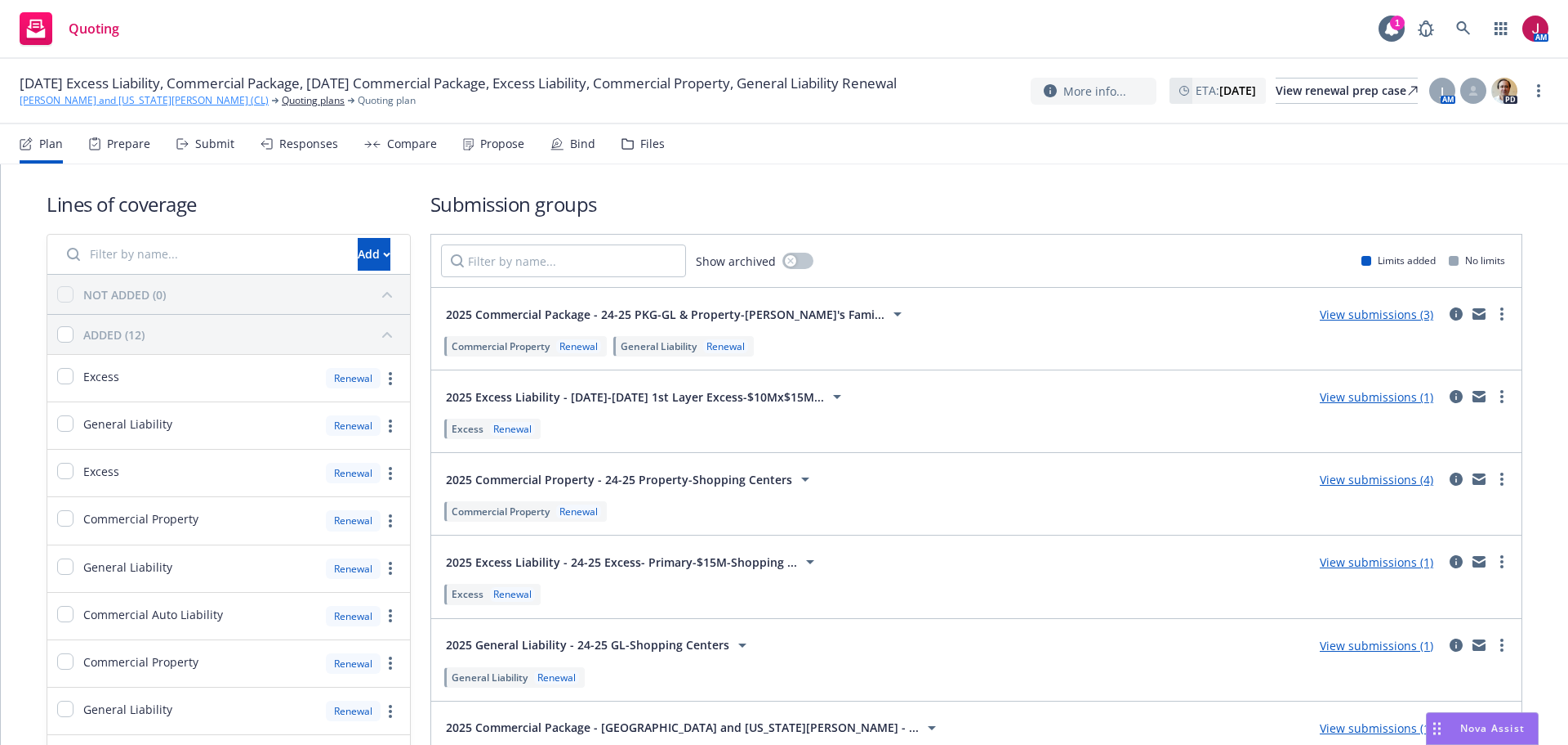
click at [95, 108] on link "[PERSON_NAME] and [US_STATE][PERSON_NAME] (CL)" at bounding box center [145, 100] width 249 height 14
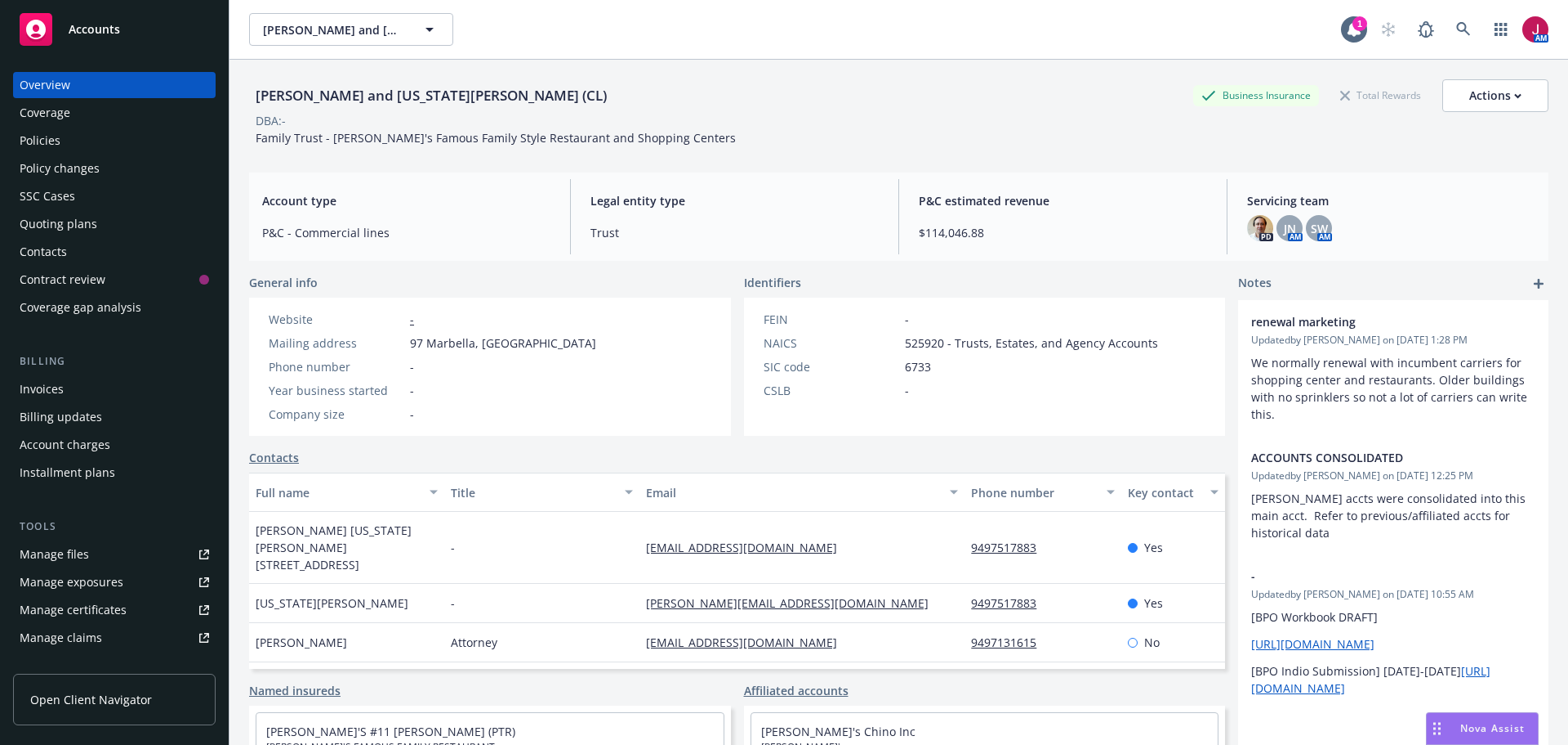
click at [79, 234] on div "Quoting plans" at bounding box center [59, 224] width 78 height 26
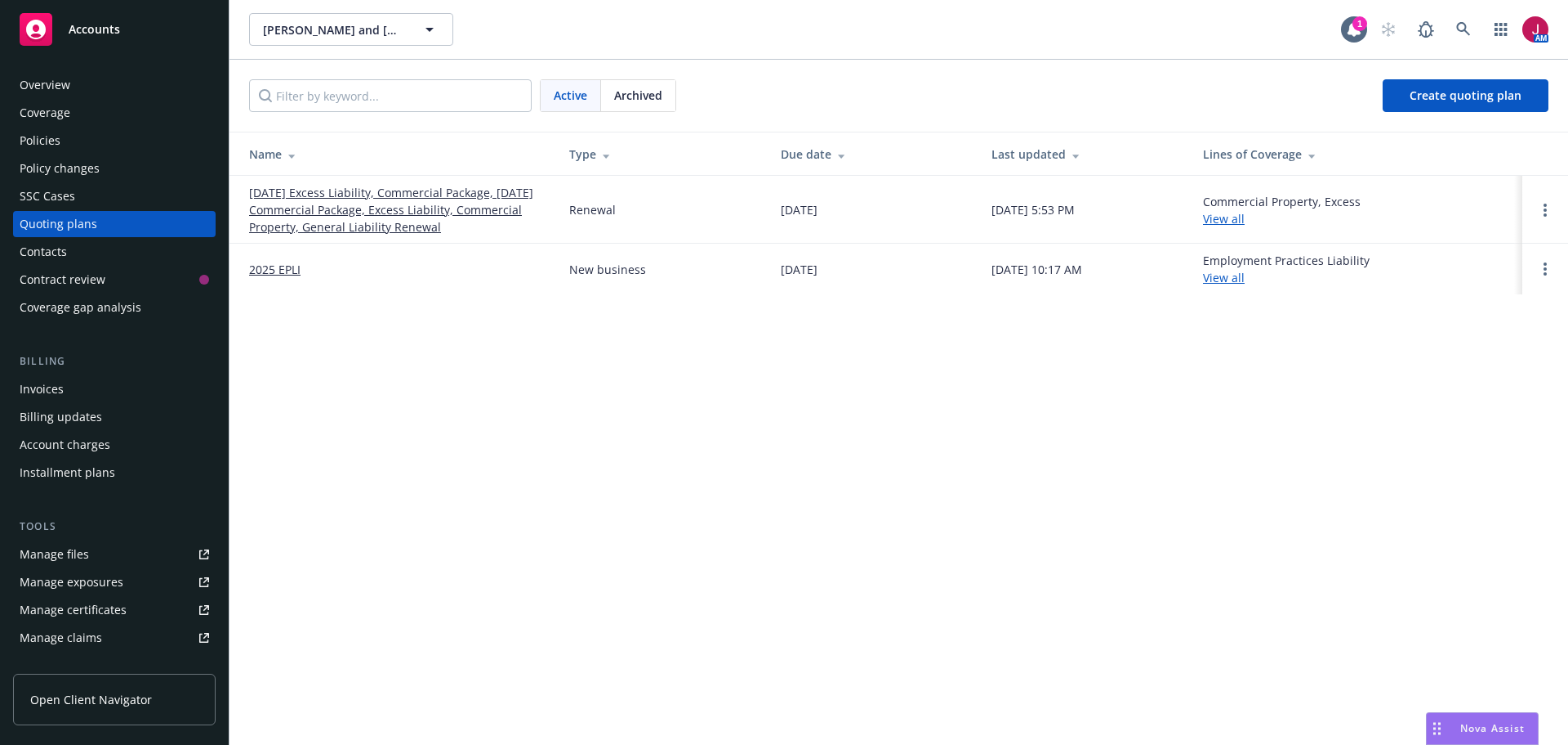
click at [337, 213] on link "[DATE] Excess Liability, Commercial Package, [DATE] Commercial Package, Excess …" at bounding box center [396, 209] width 294 height 51
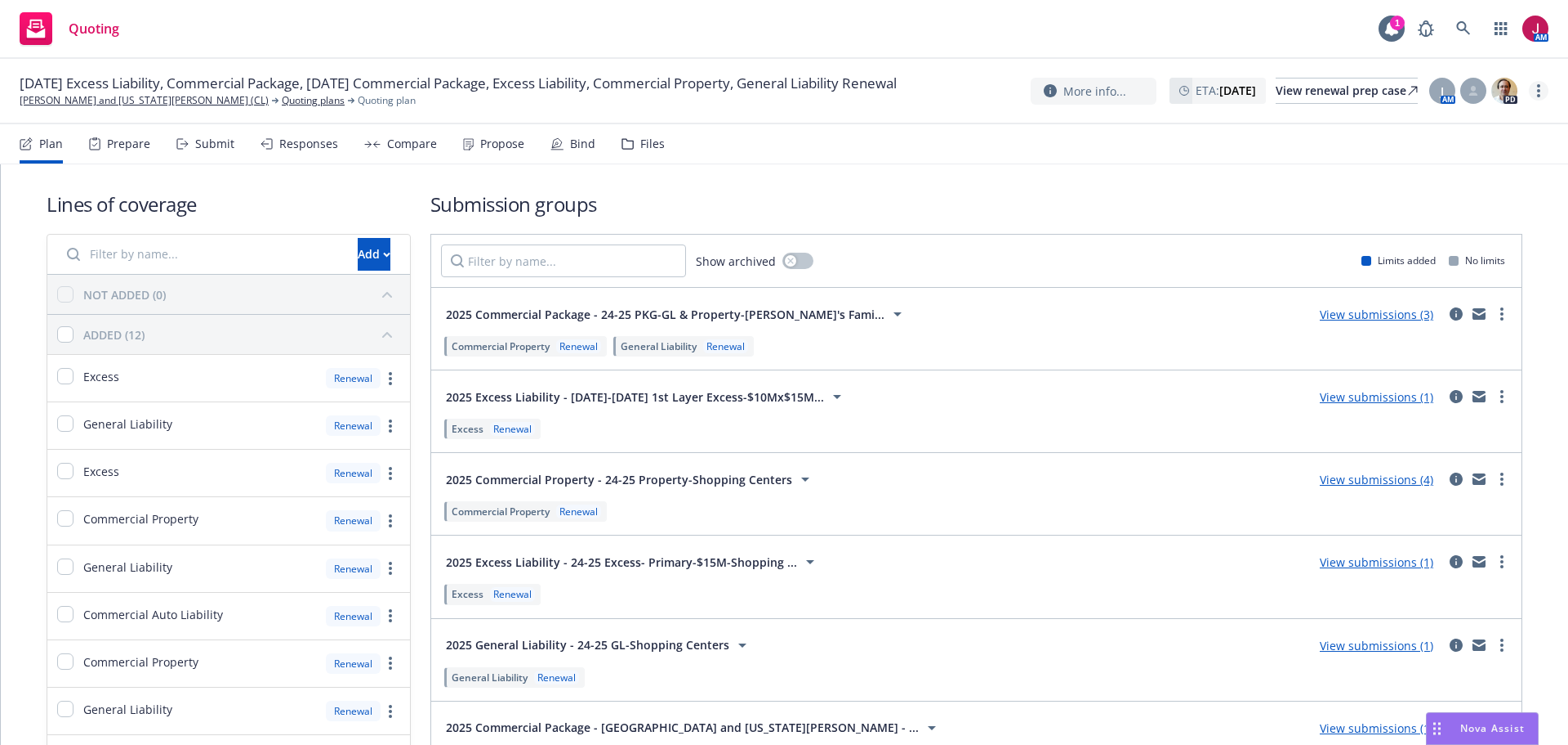
click at [1538, 94] on icon "more" at bounding box center [1539, 90] width 3 height 13
click at [1483, 127] on link "Copy logging email" at bounding box center [1457, 124] width 183 height 32
click at [141, 108] on link "[PERSON_NAME] and [US_STATE][PERSON_NAME] (CL)" at bounding box center [145, 100] width 249 height 14
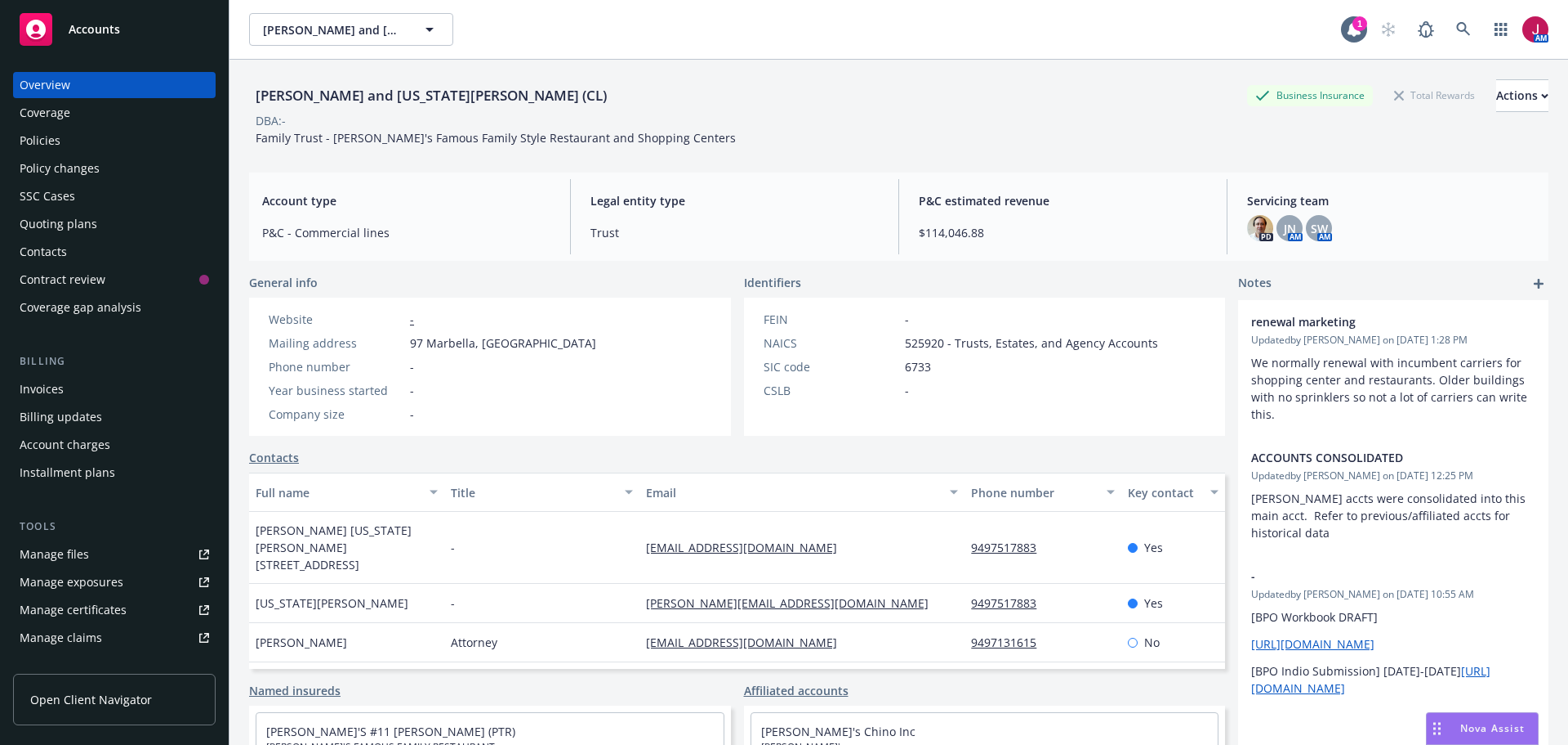
click at [148, 145] on div "Policies" at bounding box center [114, 140] width 189 height 26
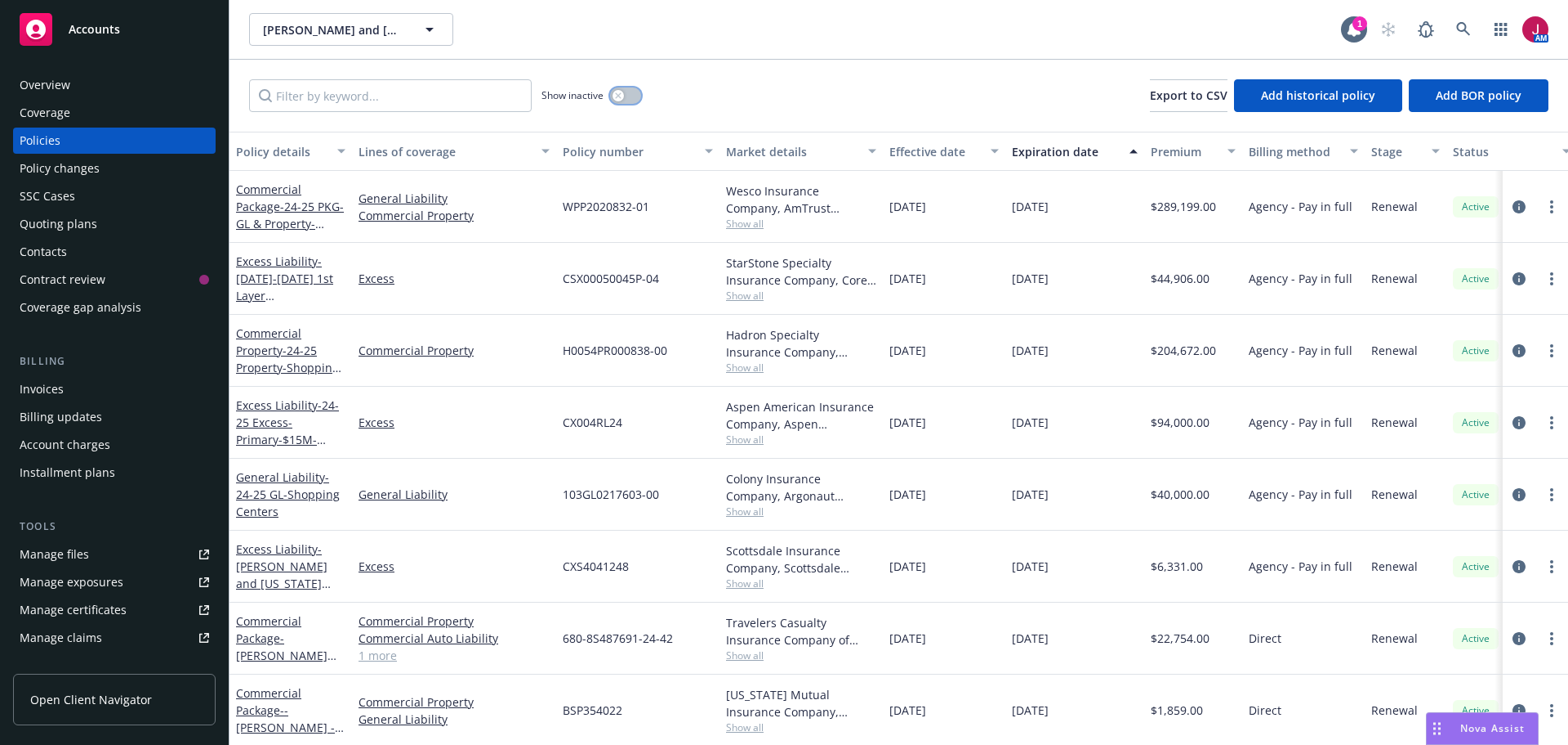
click at [619, 101] on div "button" at bounding box center [618, 95] width 11 height 11
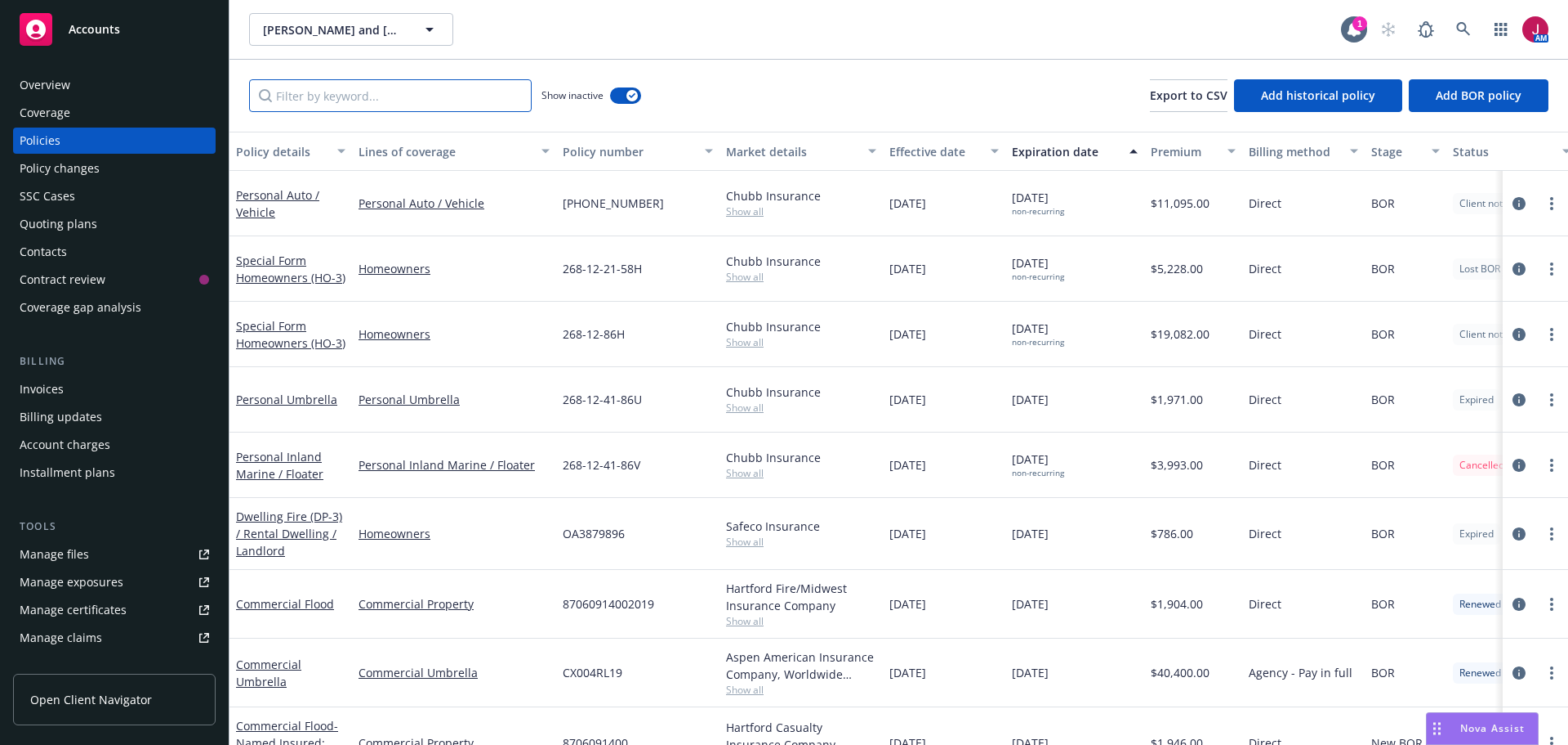
click at [399, 96] on input "Filter by keyword..." at bounding box center [390, 95] width 282 height 32
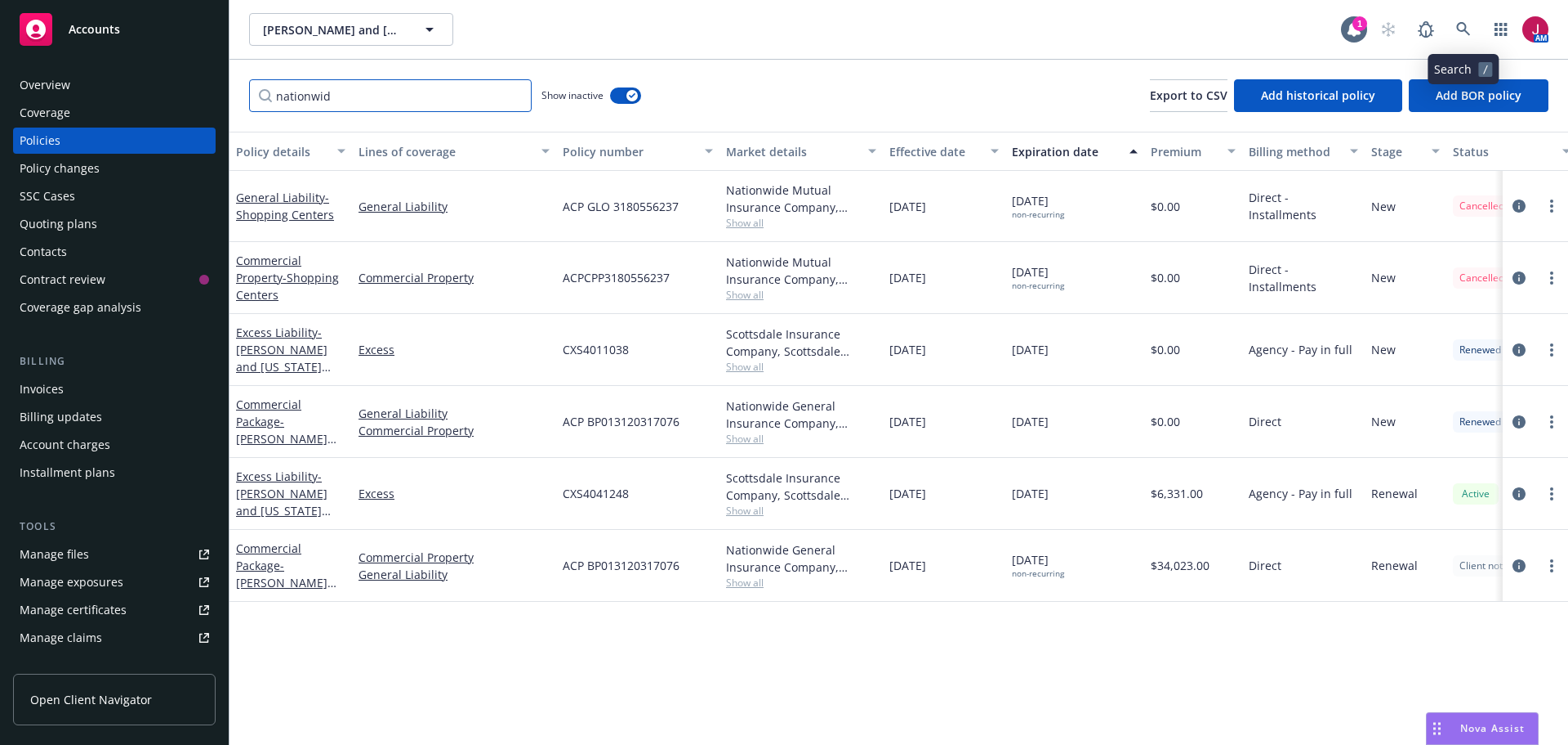
type input "nationwid"
click at [1466, 29] on icon at bounding box center [1463, 29] width 14 height 14
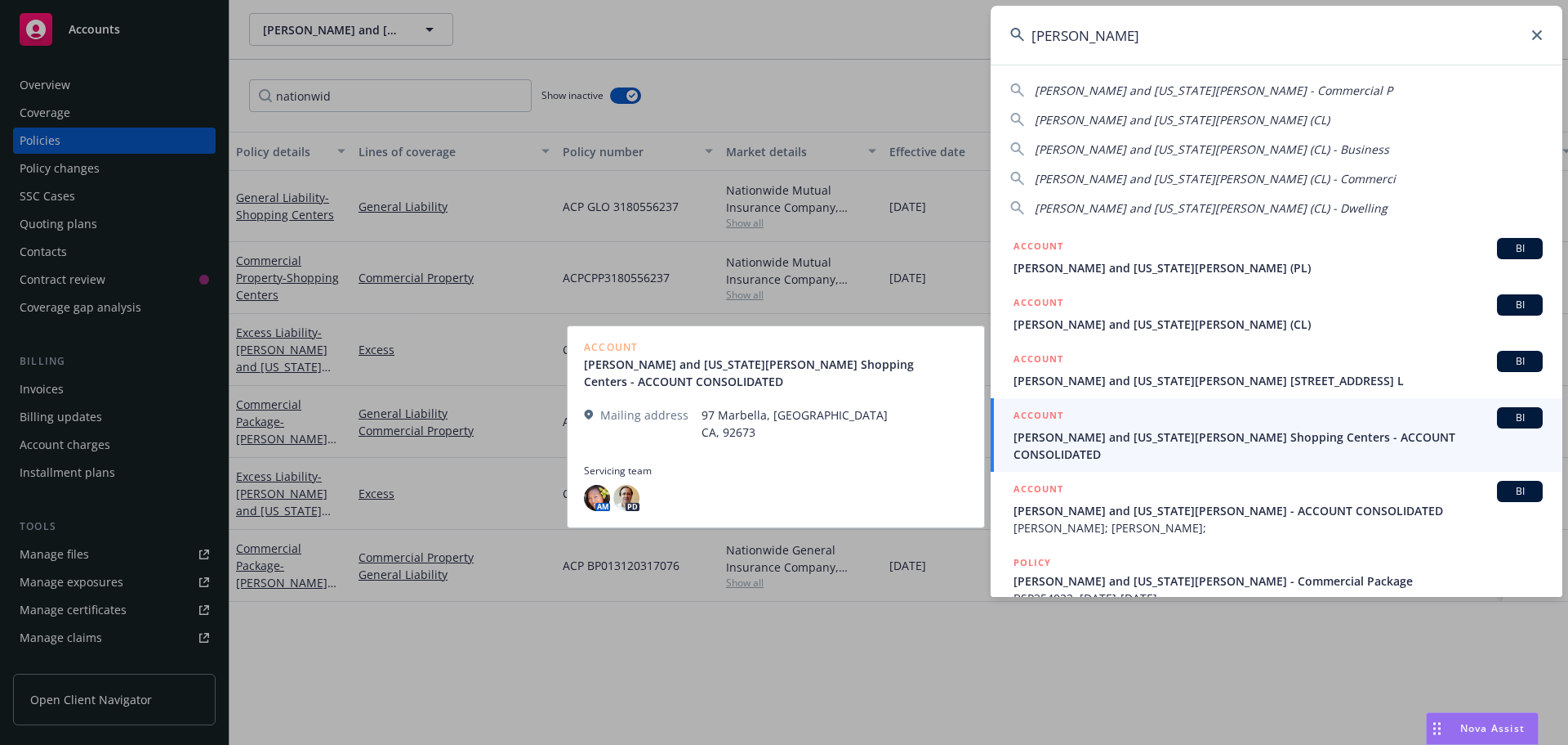
type input "nikiforos"
click at [1225, 434] on span "Nikiforos and Georgia Valaskantjis Shopping Centers - ACCOUNT CONSOLIDATED" at bounding box center [1278, 445] width 530 height 34
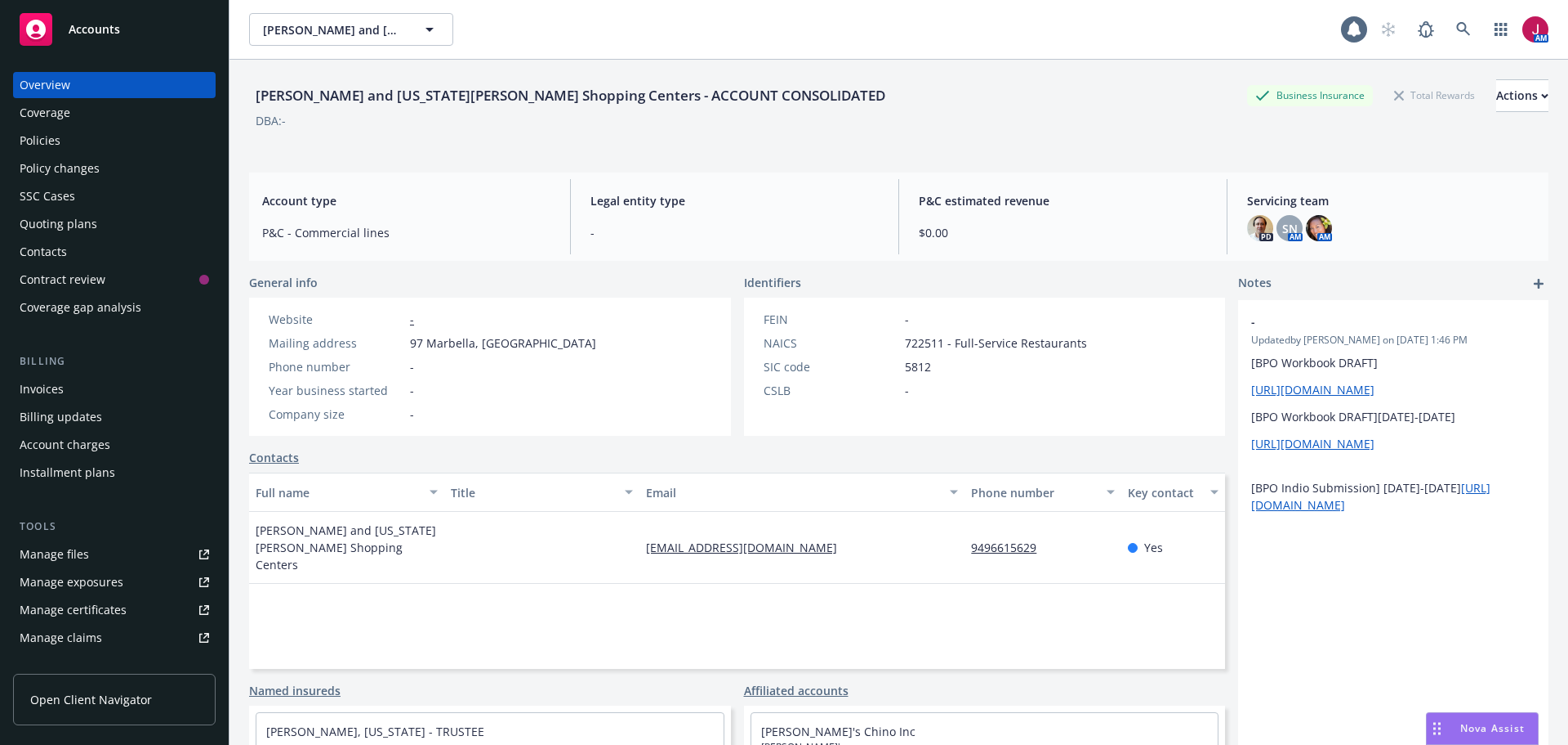
click at [62, 147] on div "Policies" at bounding box center [114, 140] width 189 height 26
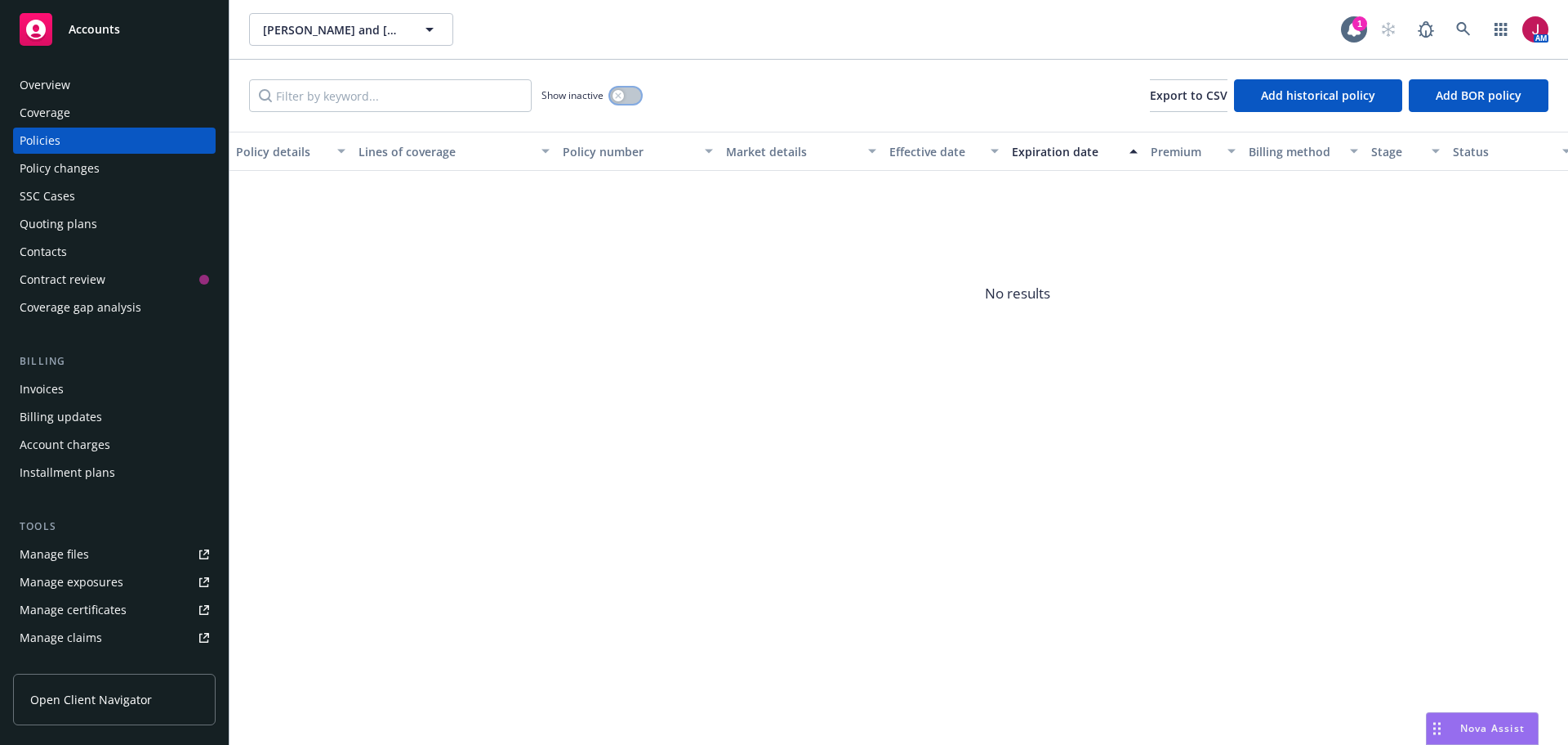
click at [629, 92] on button "button" at bounding box center [626, 95] width 31 height 16
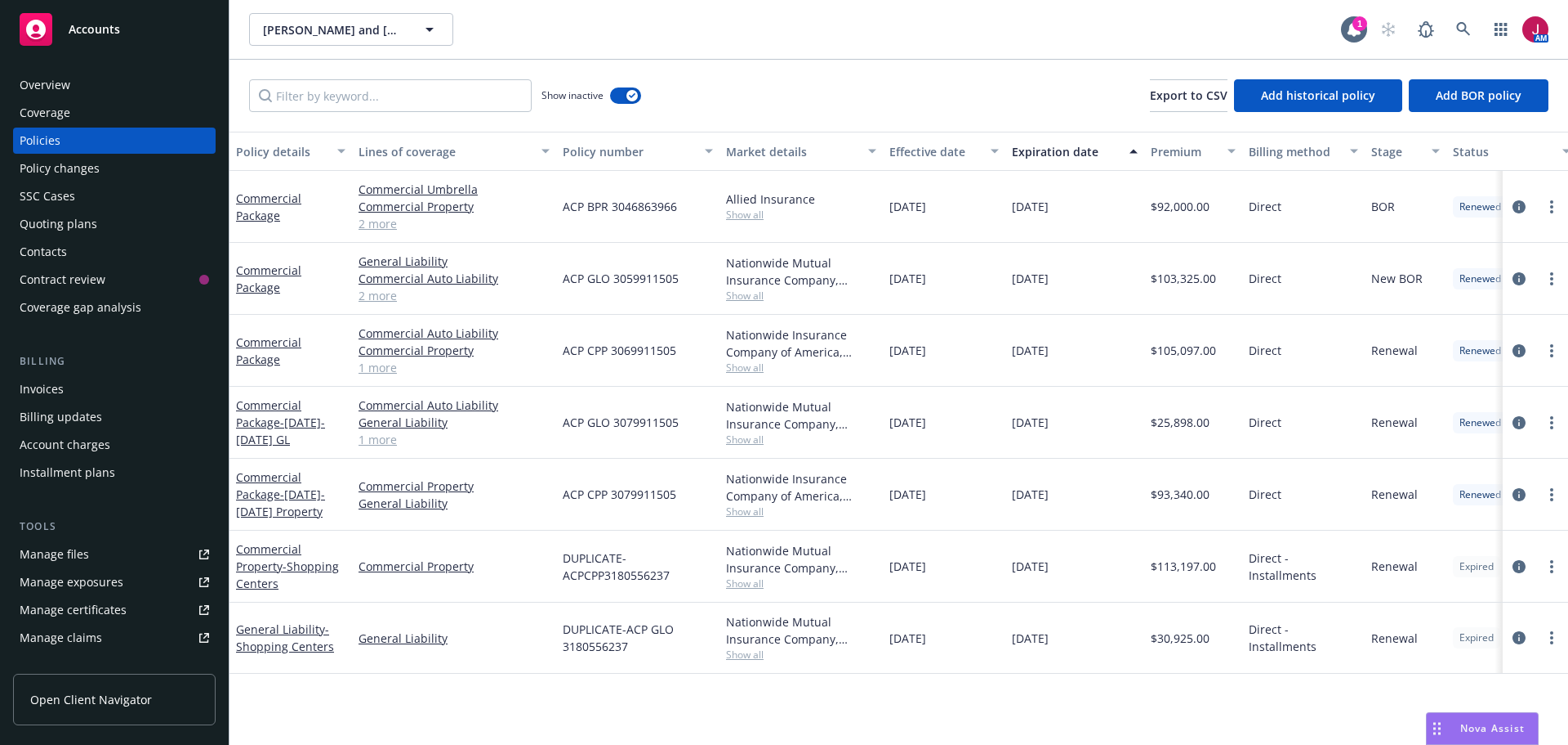
click at [737, 215] on span "Show all" at bounding box center [802, 214] width 150 height 14
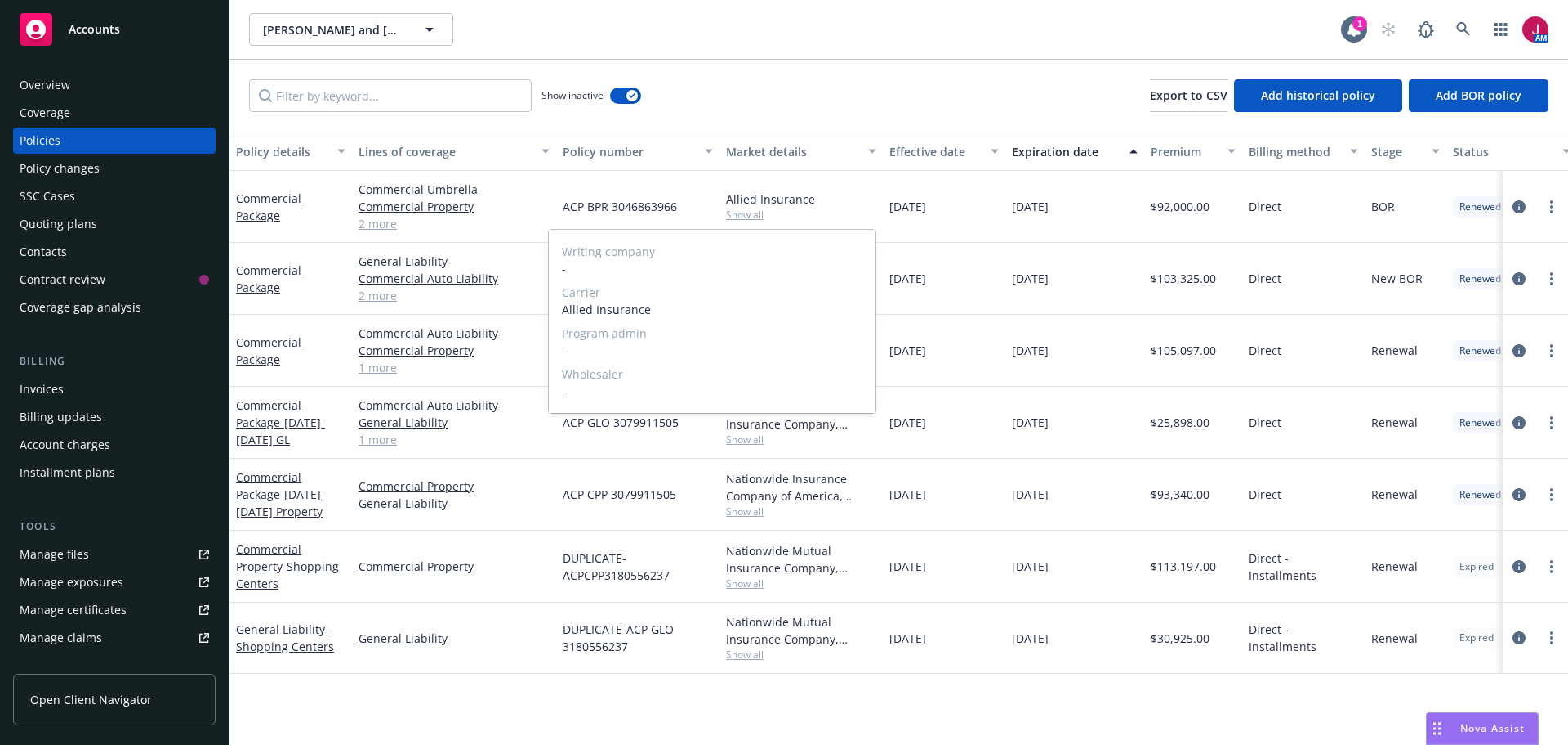
click at [737, 215] on span "Show all" at bounding box center [802, 214] width 150 height 14
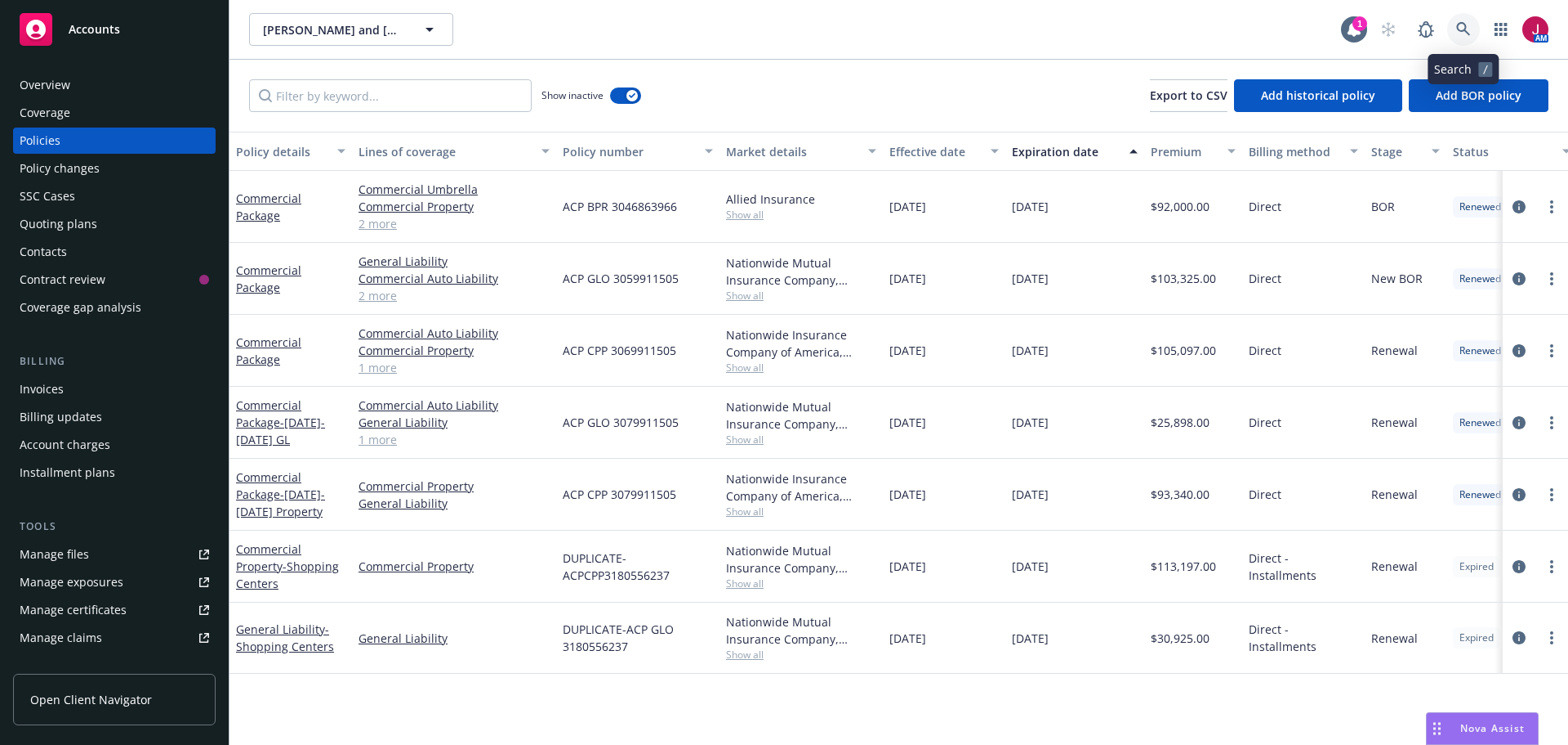
click at [1457, 25] on icon at bounding box center [1463, 29] width 14 height 14
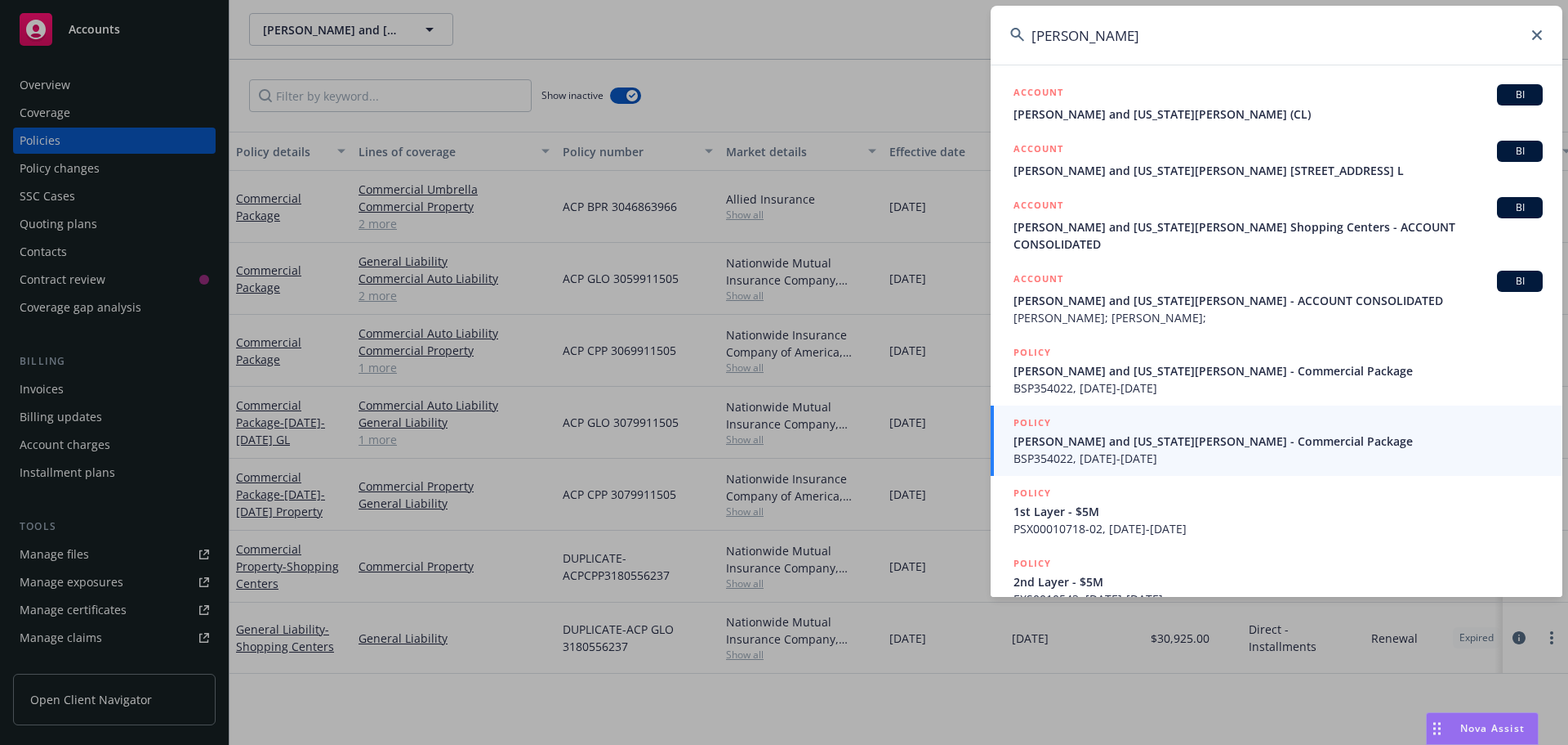
scroll to position [220, 0]
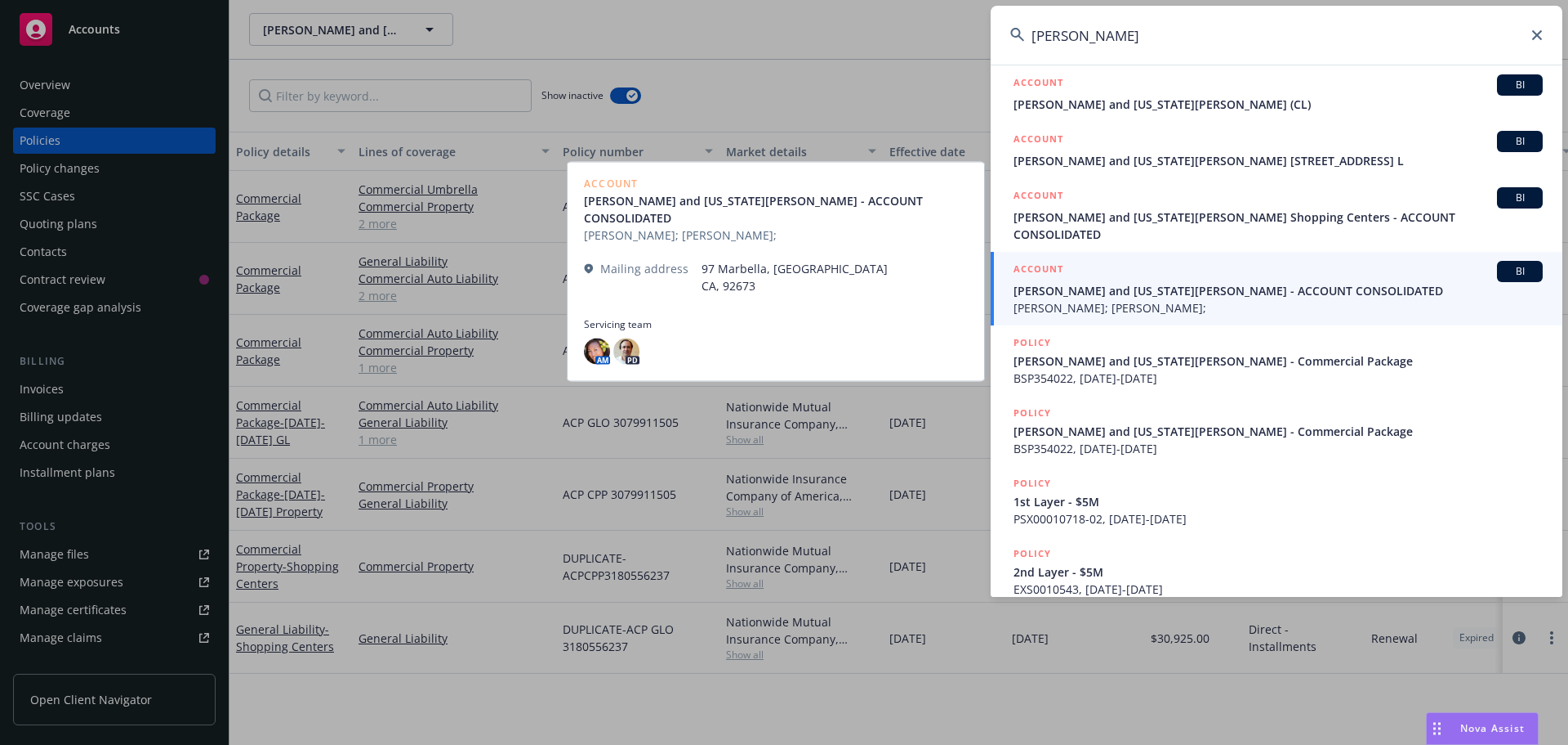
type input "nikiforos"
click at [1167, 282] on span "Nikiforos and Georgia Valaskantjis - ACCOUNT CONSOLIDATED" at bounding box center [1278, 290] width 530 height 17
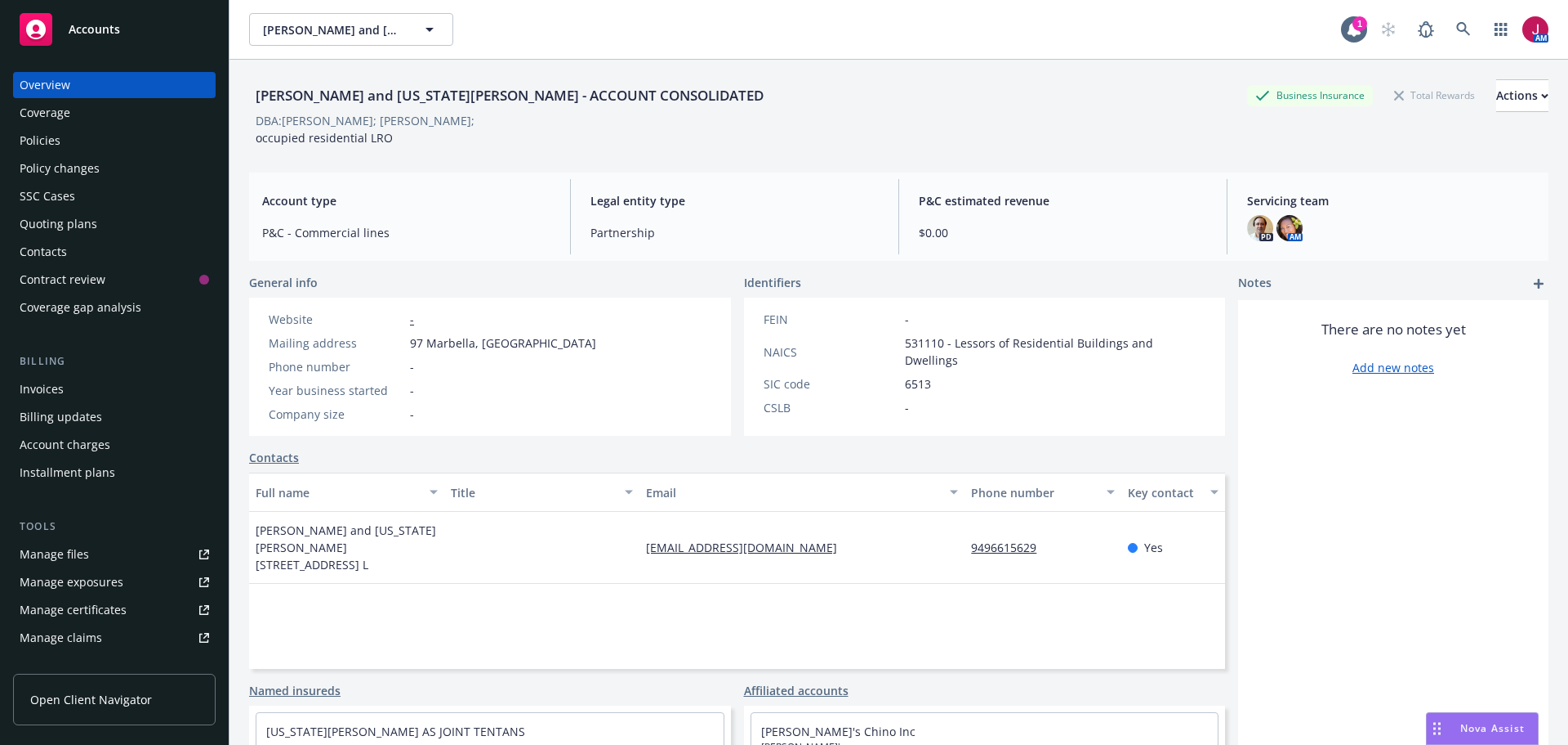
click at [31, 145] on div "Policies" at bounding box center [40, 140] width 41 height 26
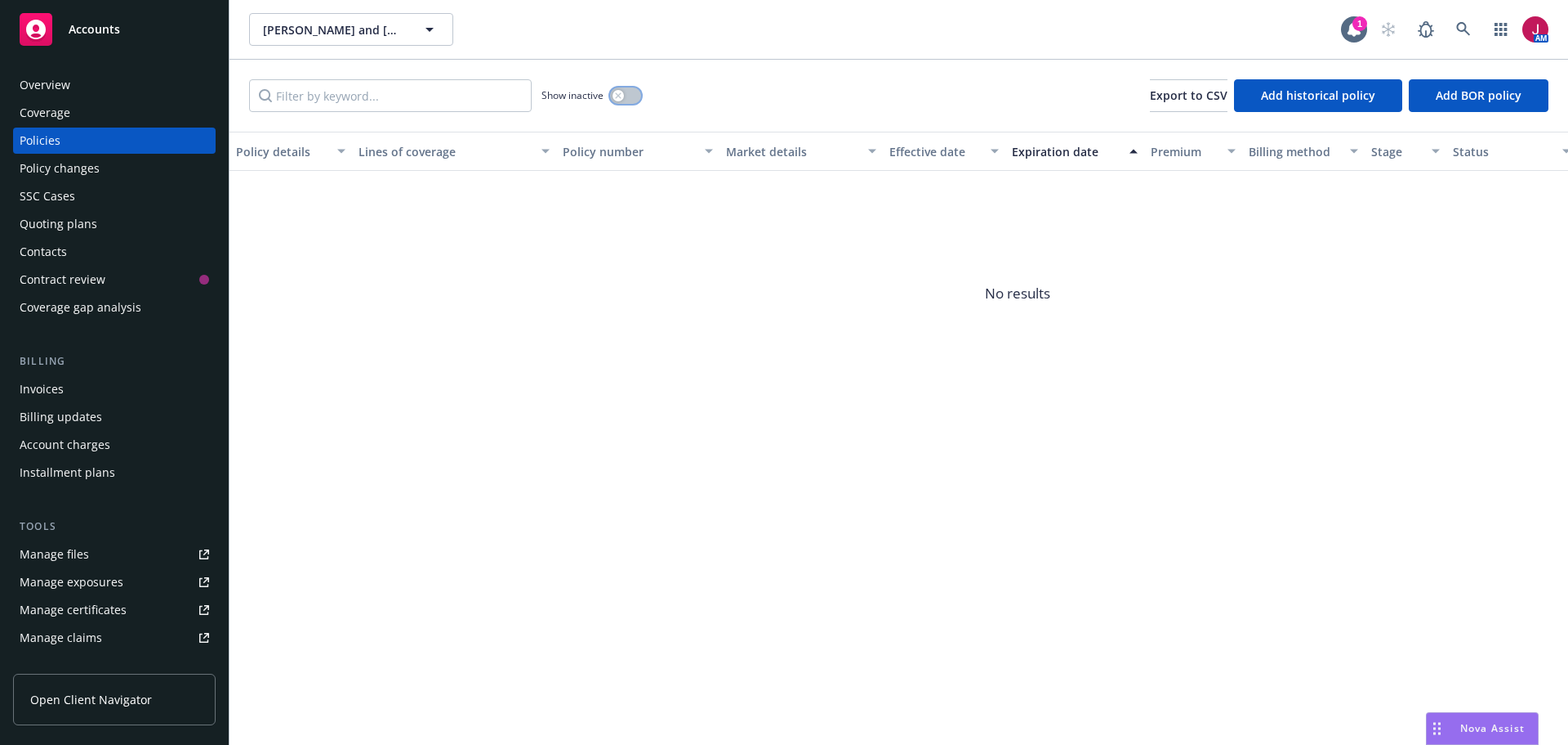
click at [623, 98] on div "button" at bounding box center [618, 95] width 11 height 11
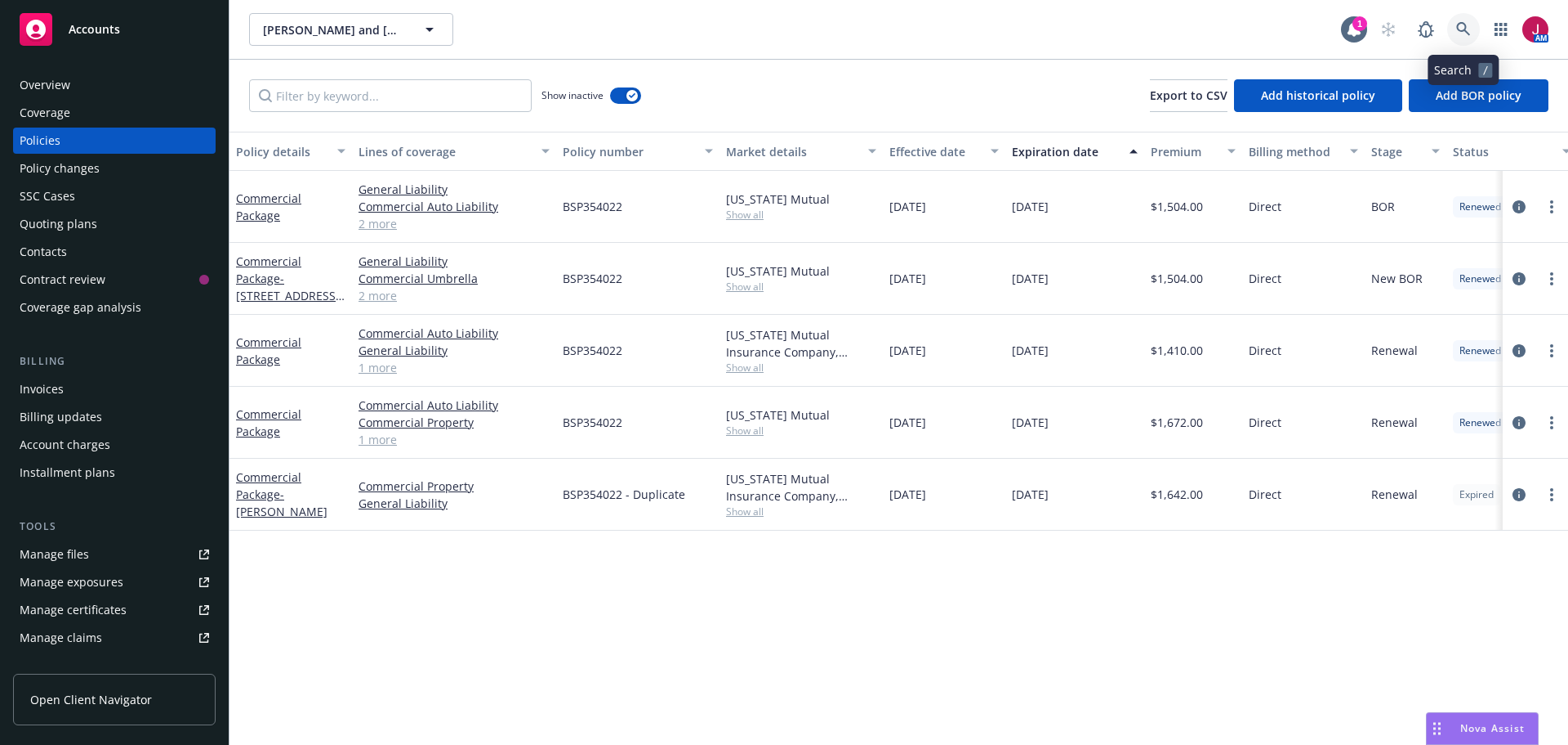
click at [1457, 31] on icon at bounding box center [1463, 29] width 14 height 14
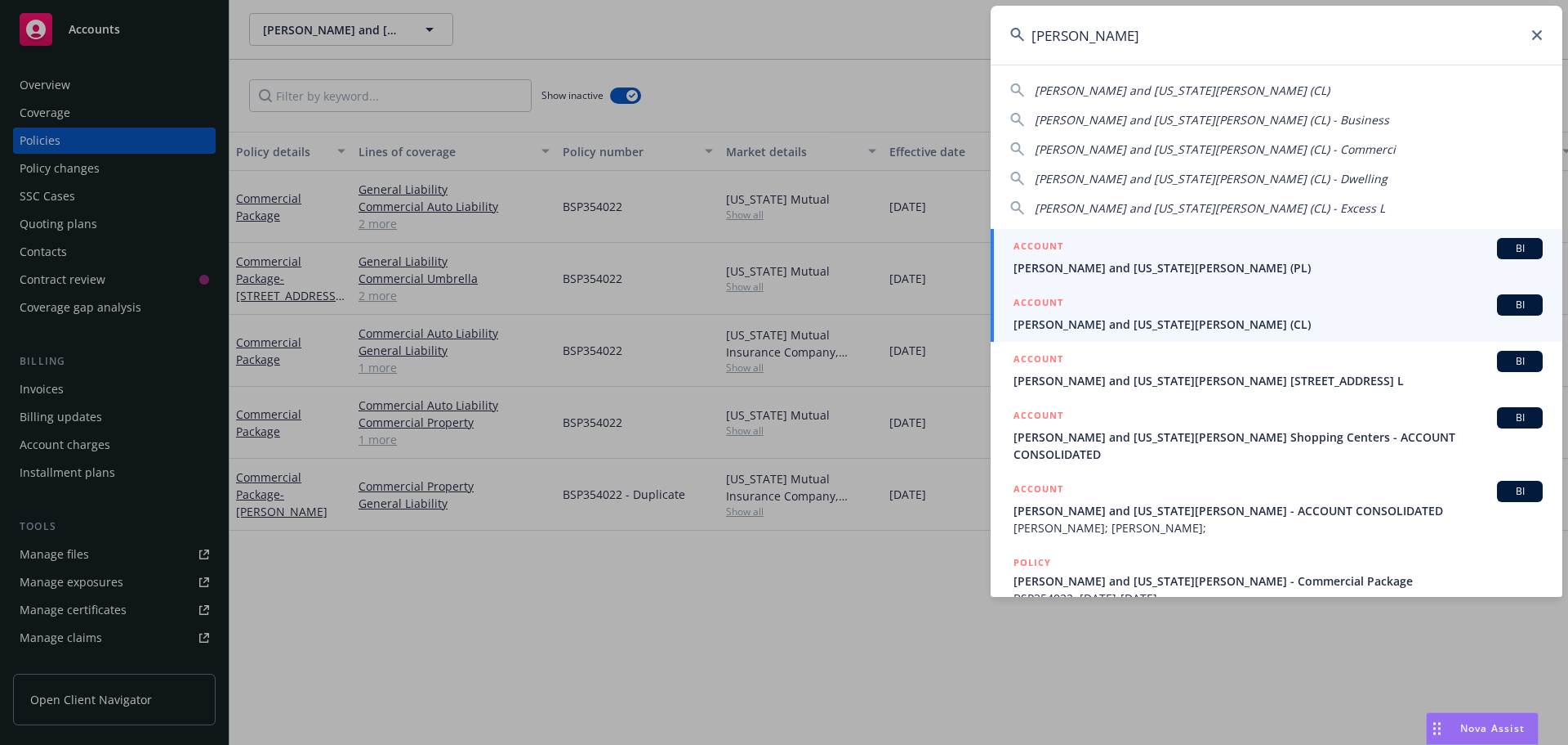
type input "nikiforos"
click at [1300, 322] on span "Nikiforos and Georgia Valaskantjis (CL)" at bounding box center [1278, 324] width 530 height 17
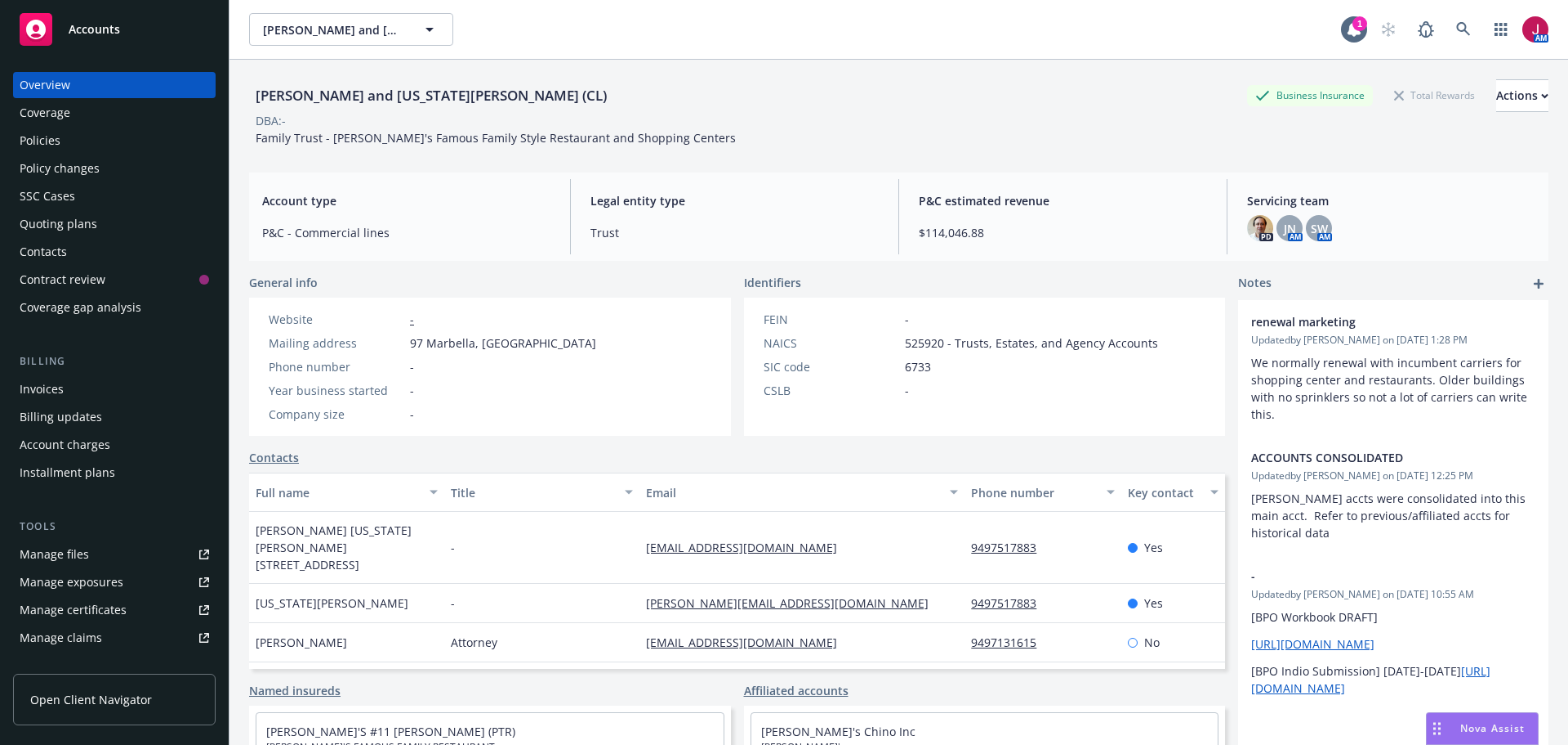
click at [53, 140] on div "Policies" at bounding box center [40, 140] width 41 height 26
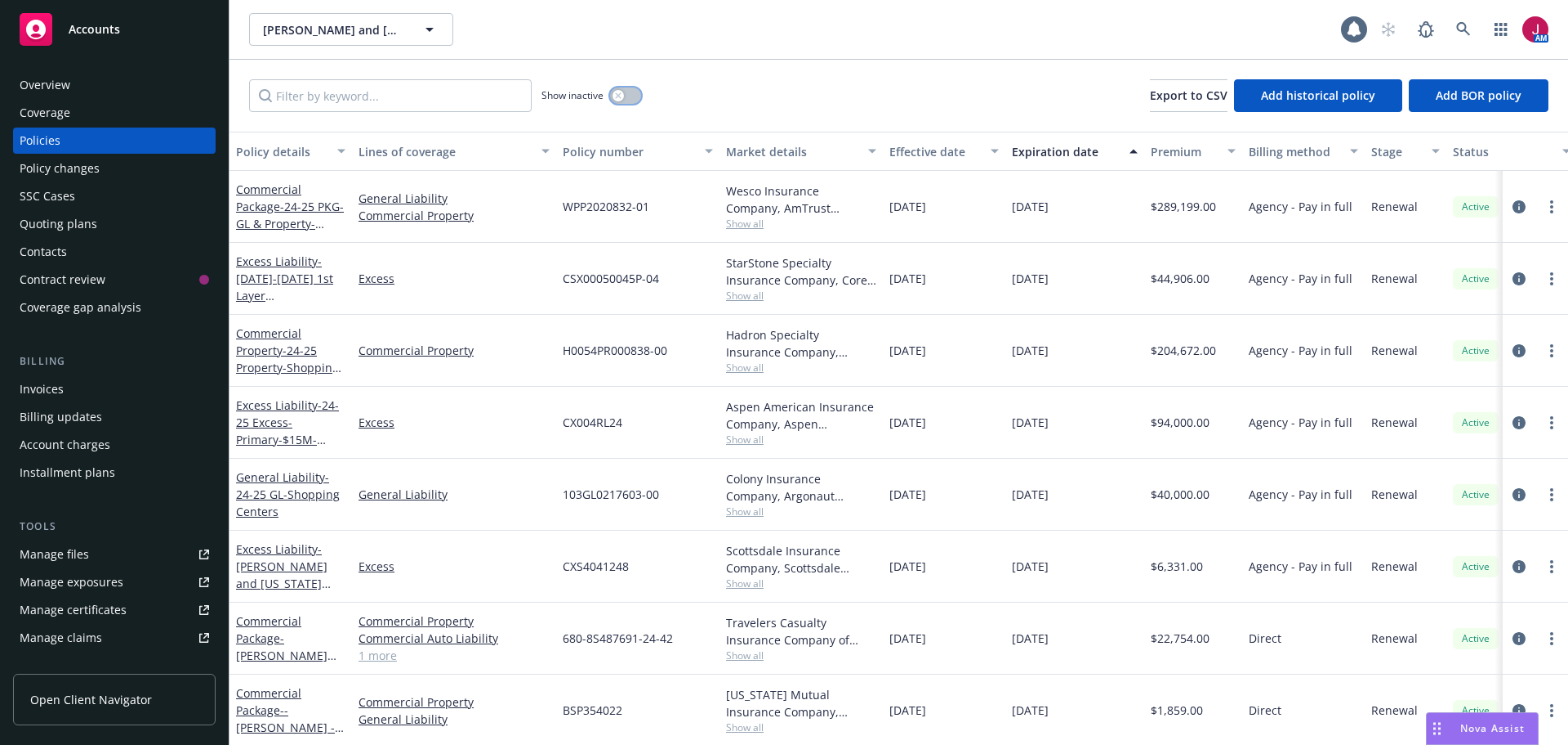
click at [616, 96] on icon "button" at bounding box center [618, 95] width 7 height 7
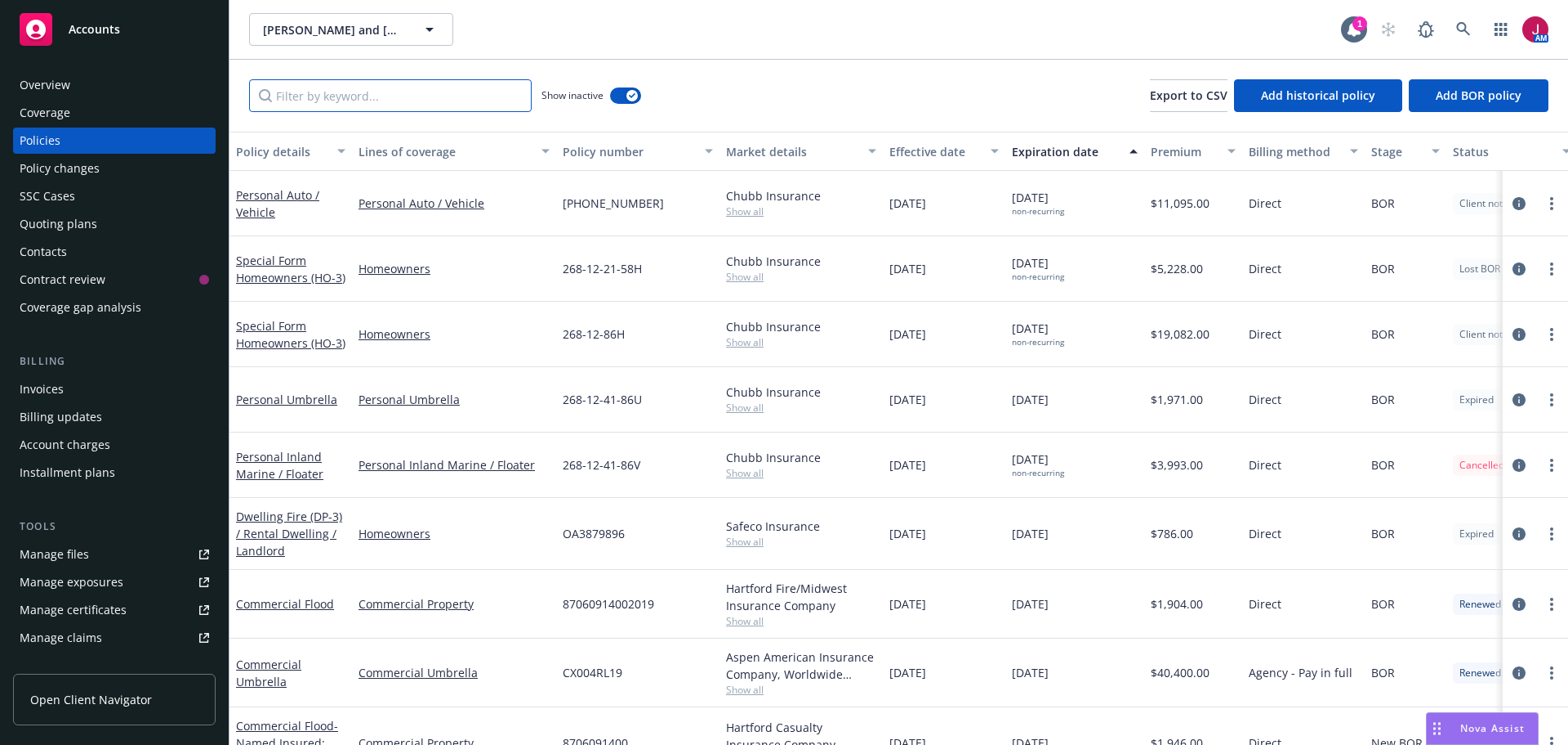
click at [322, 92] on input "Filter by keyword..." at bounding box center [390, 95] width 282 height 32
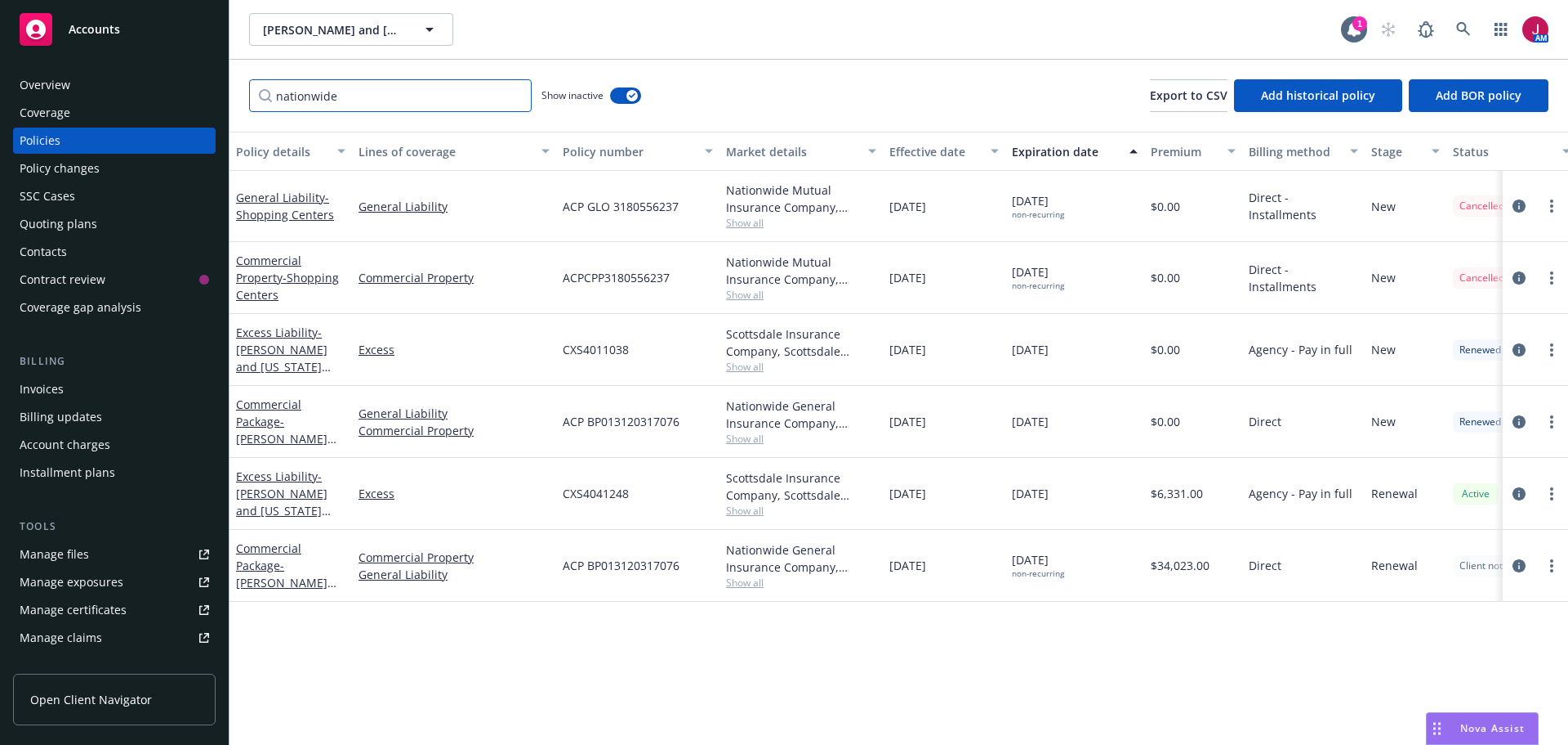
type input "nationwide"
click at [1458, 34] on icon at bounding box center [1463, 29] width 14 height 14
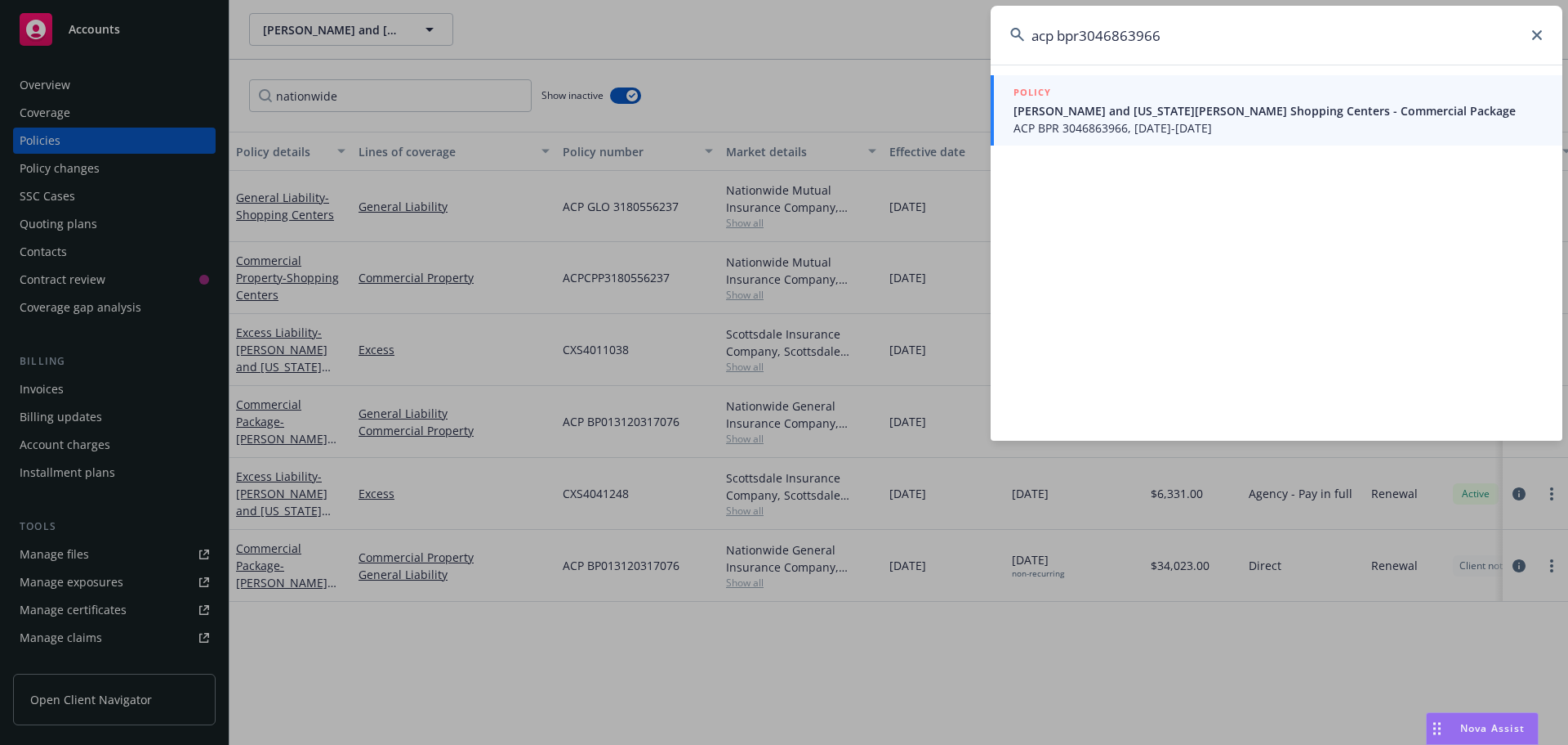
type input "acp bpr3046863966"
click at [1278, 132] on span "ACP BPR 3046863966, 10/04/2019-10/04/2020" at bounding box center [1278, 127] width 530 height 17
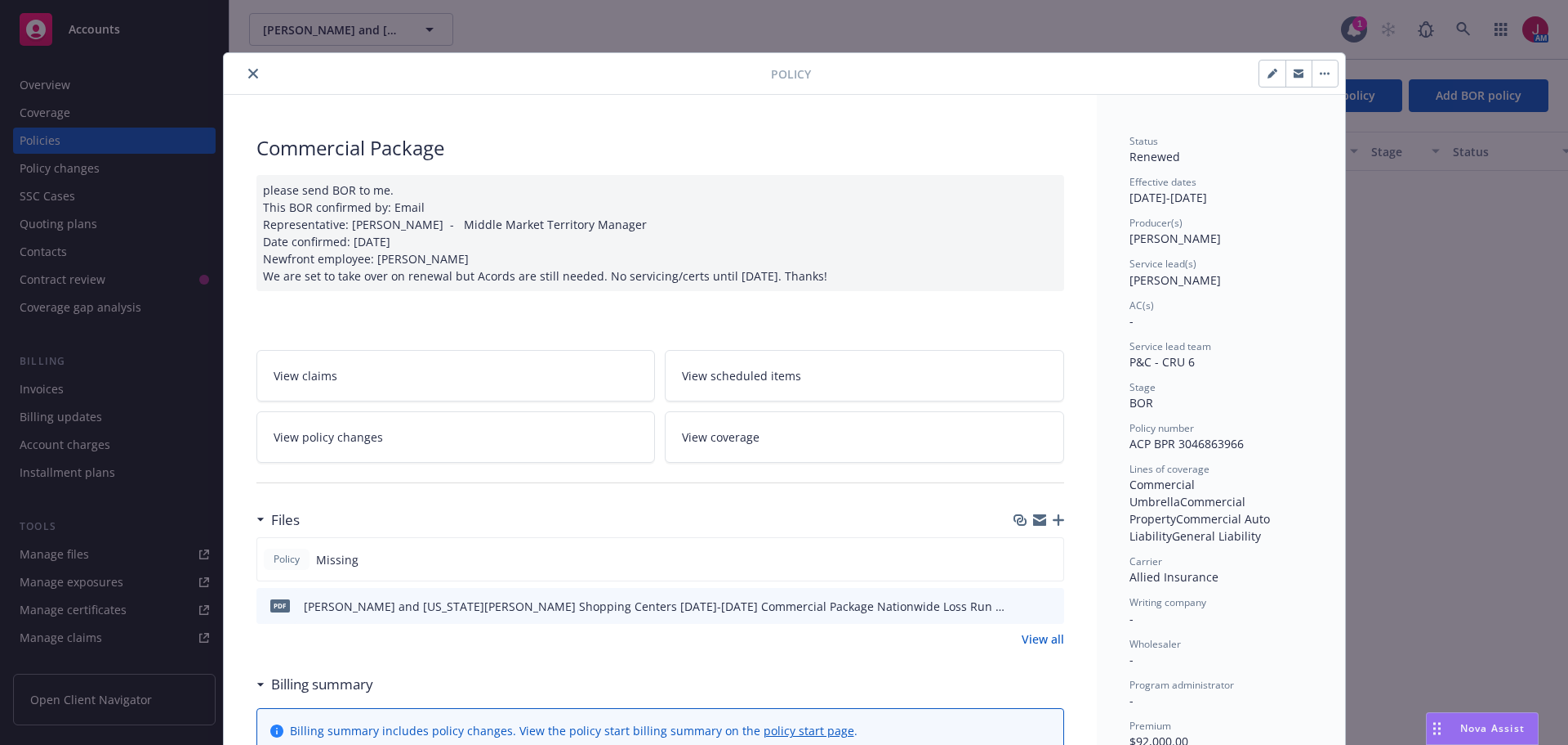
click at [1043, 605] on icon "preview file" at bounding box center [1048, 605] width 14 height 11
click at [248, 72] on icon "close" at bounding box center [253, 73] width 10 height 10
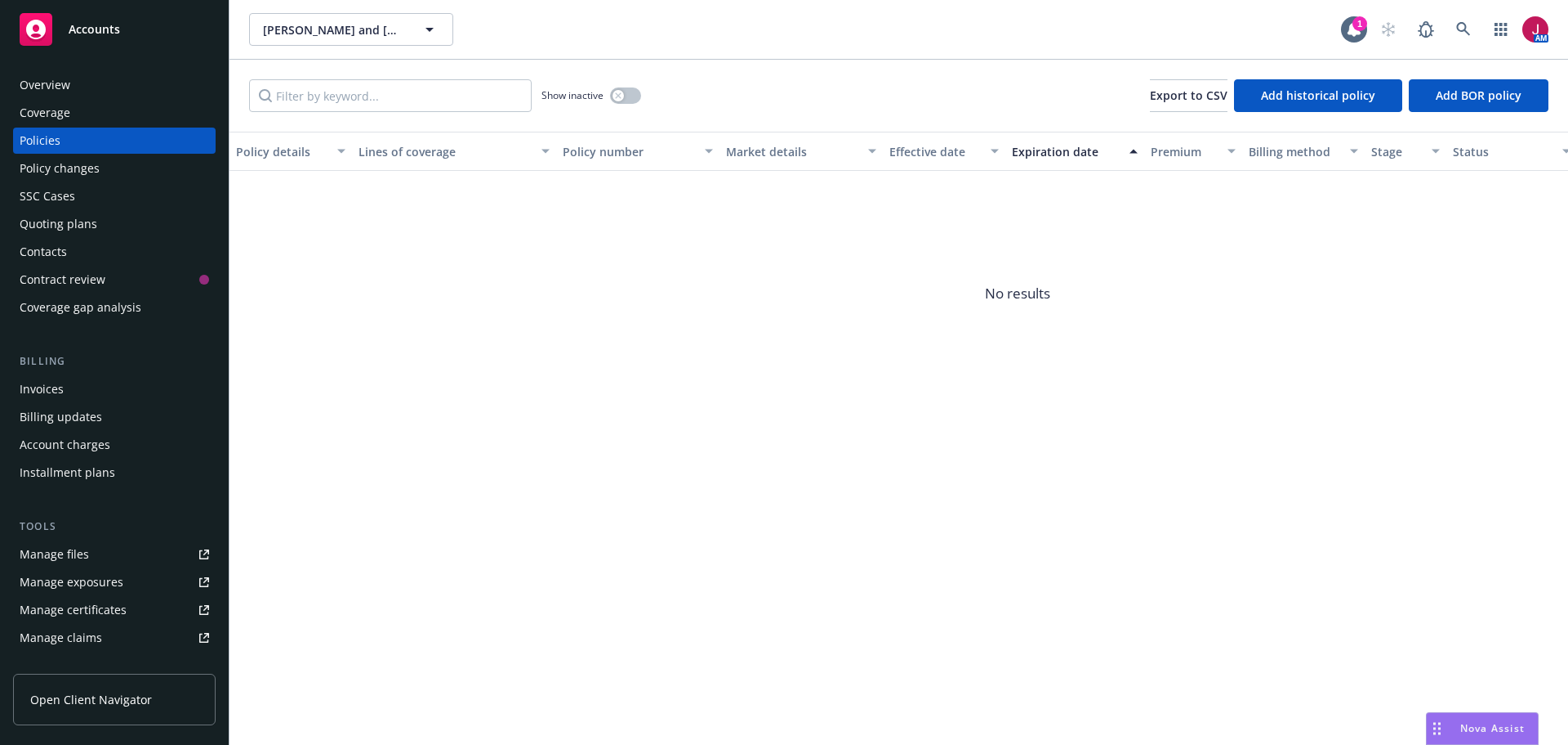
click at [126, 88] on div "Overview" at bounding box center [114, 85] width 189 height 26
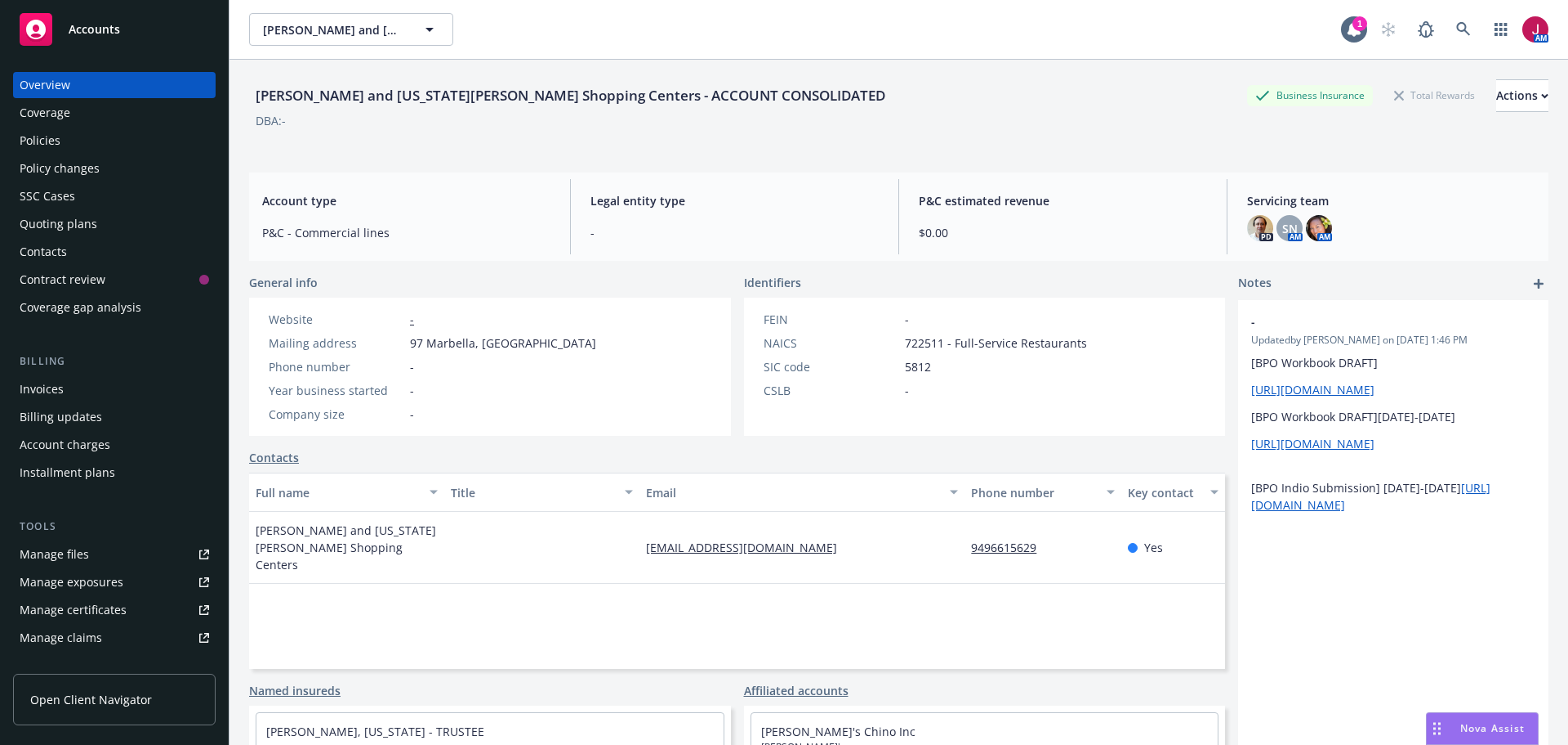
click at [100, 139] on div "Policies" at bounding box center [114, 140] width 189 height 26
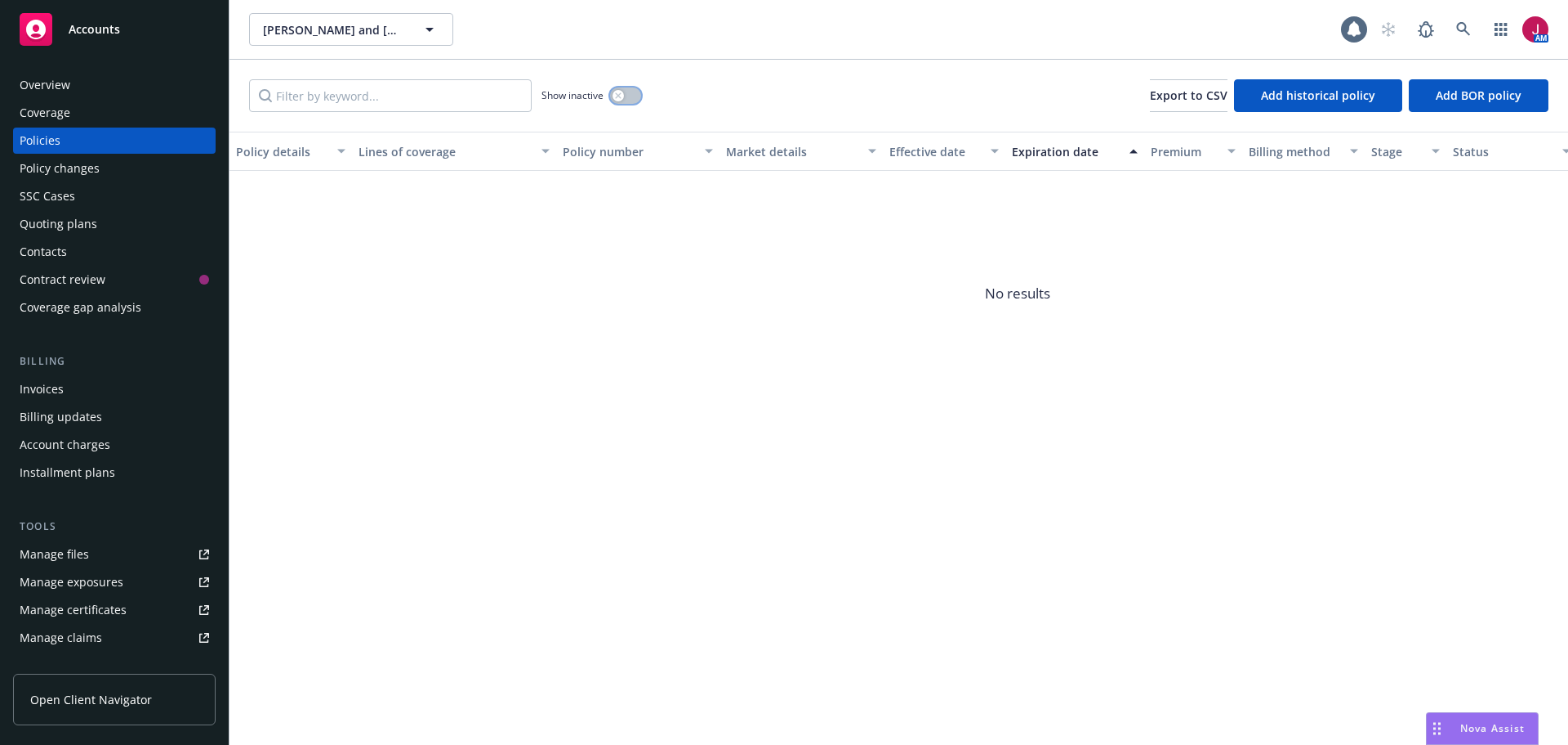
click at [618, 102] on button "button" at bounding box center [626, 95] width 31 height 16
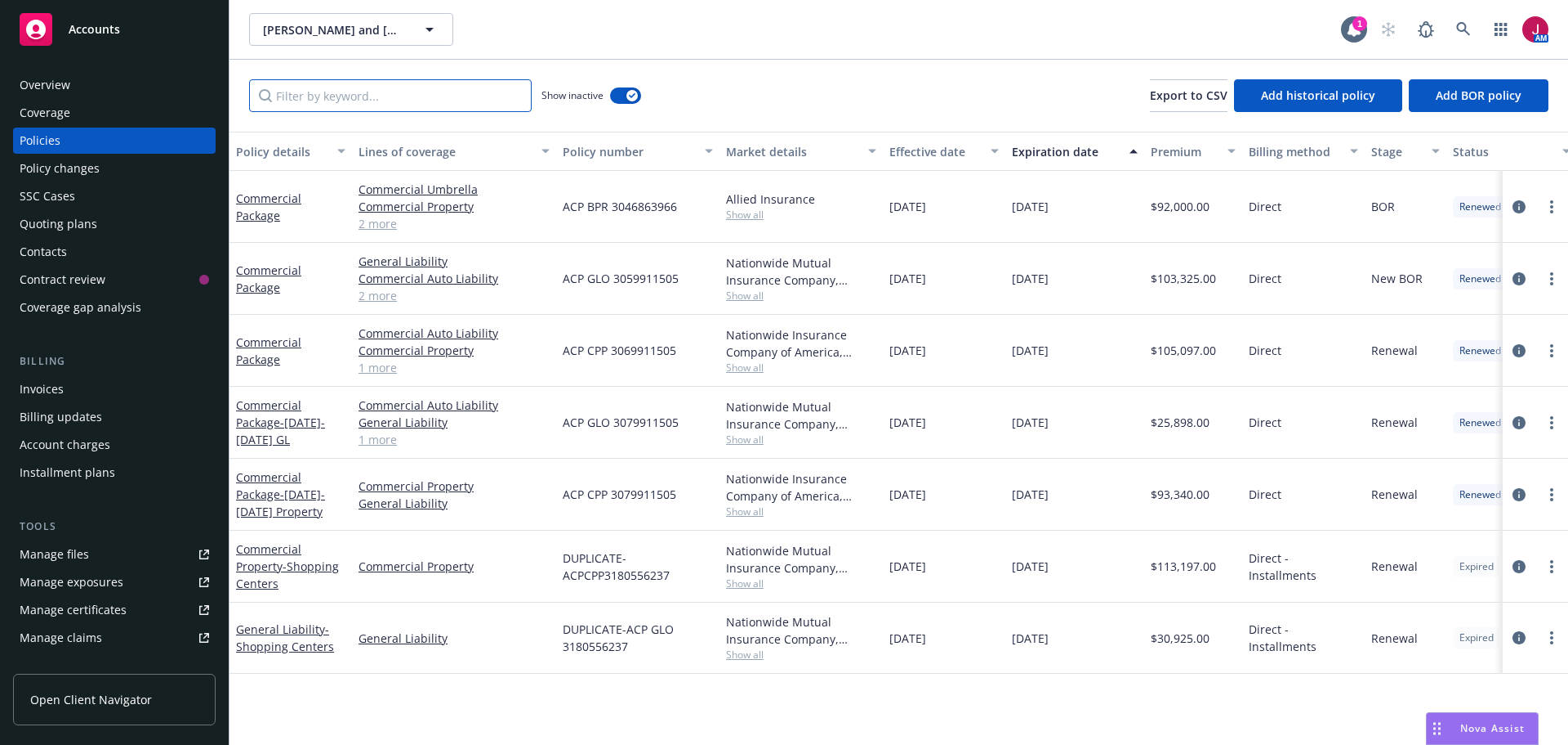
click at [385, 92] on input "Filter by keyword..." at bounding box center [390, 95] width 282 height 32
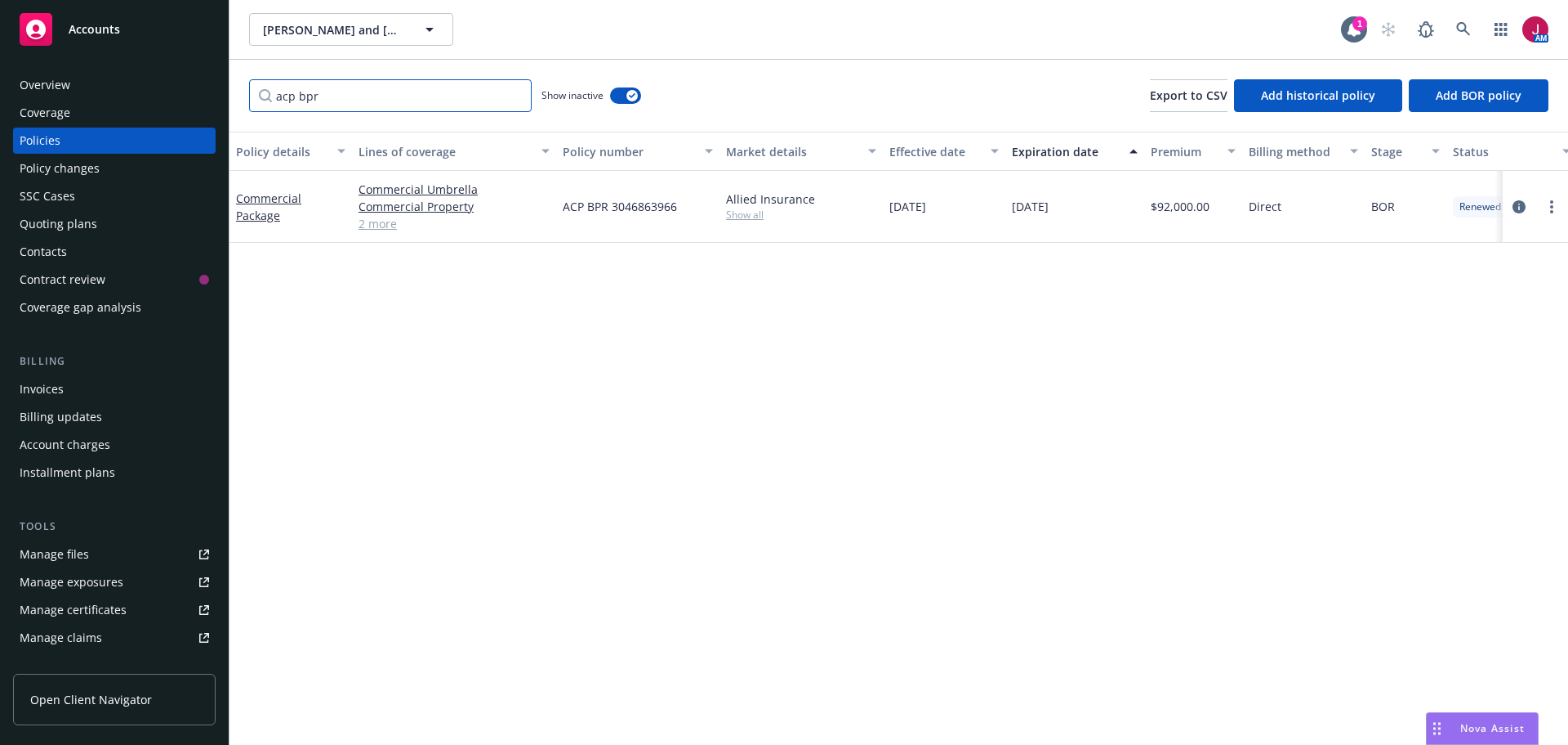
click at [325, 94] on input "acp bpr" at bounding box center [390, 95] width 282 height 32
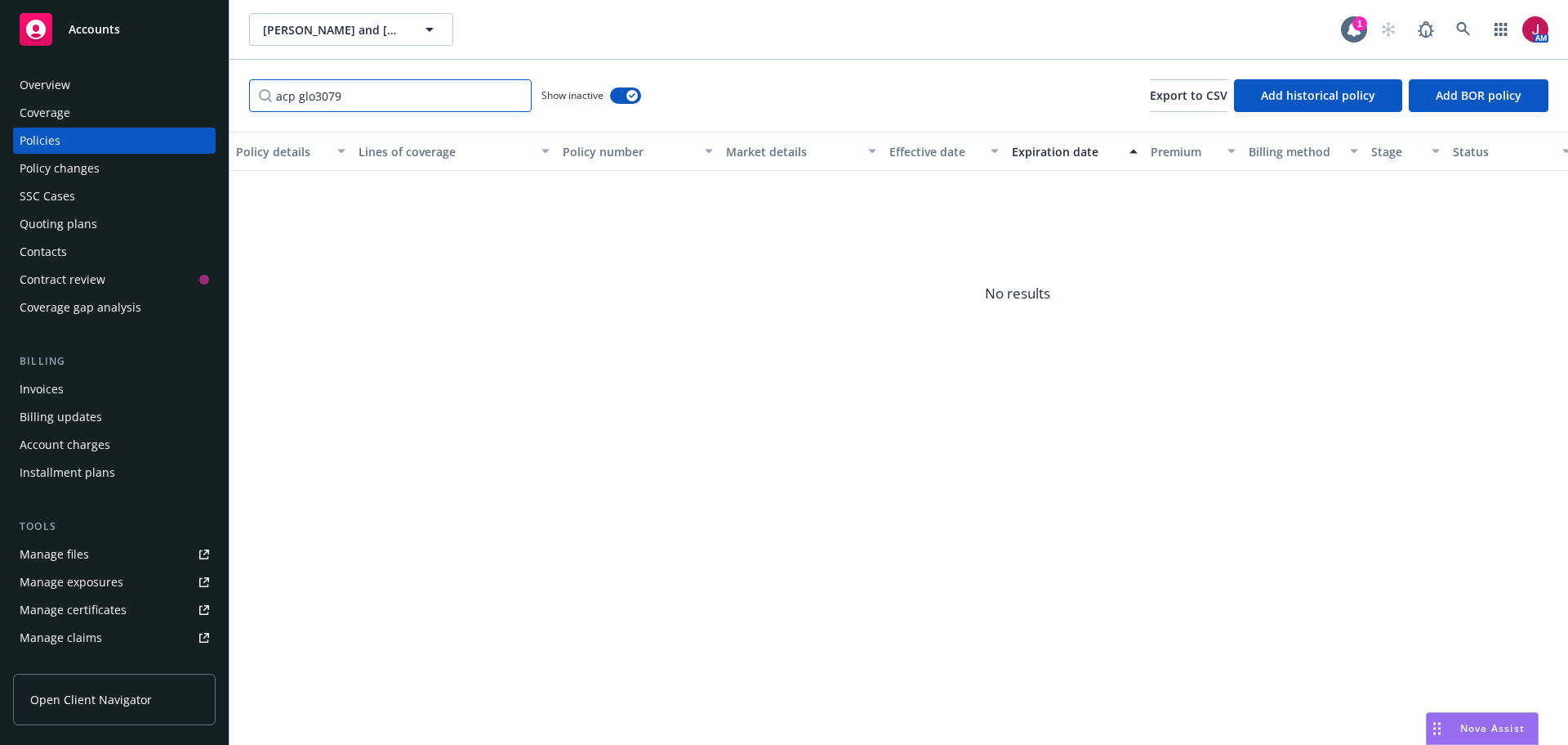
type input "acp glo30799"
click at [513, 99] on input "acp glo30799" at bounding box center [390, 95] width 282 height 32
click at [513, 95] on input "acp glo30799" at bounding box center [390, 95] width 282 height 32
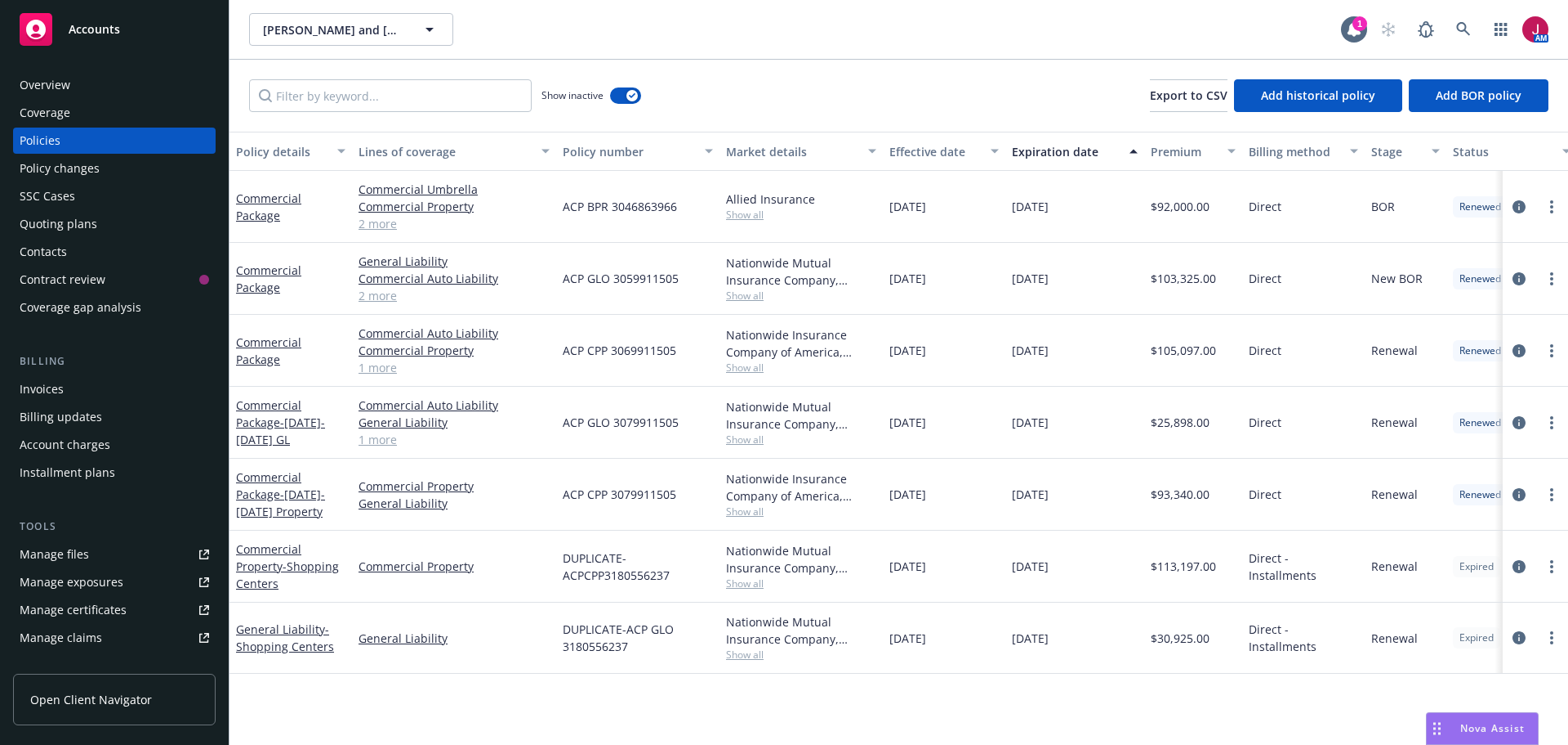
click at [661, 286] on div "ACP GLO 3059911505" at bounding box center [638, 279] width 164 height 72
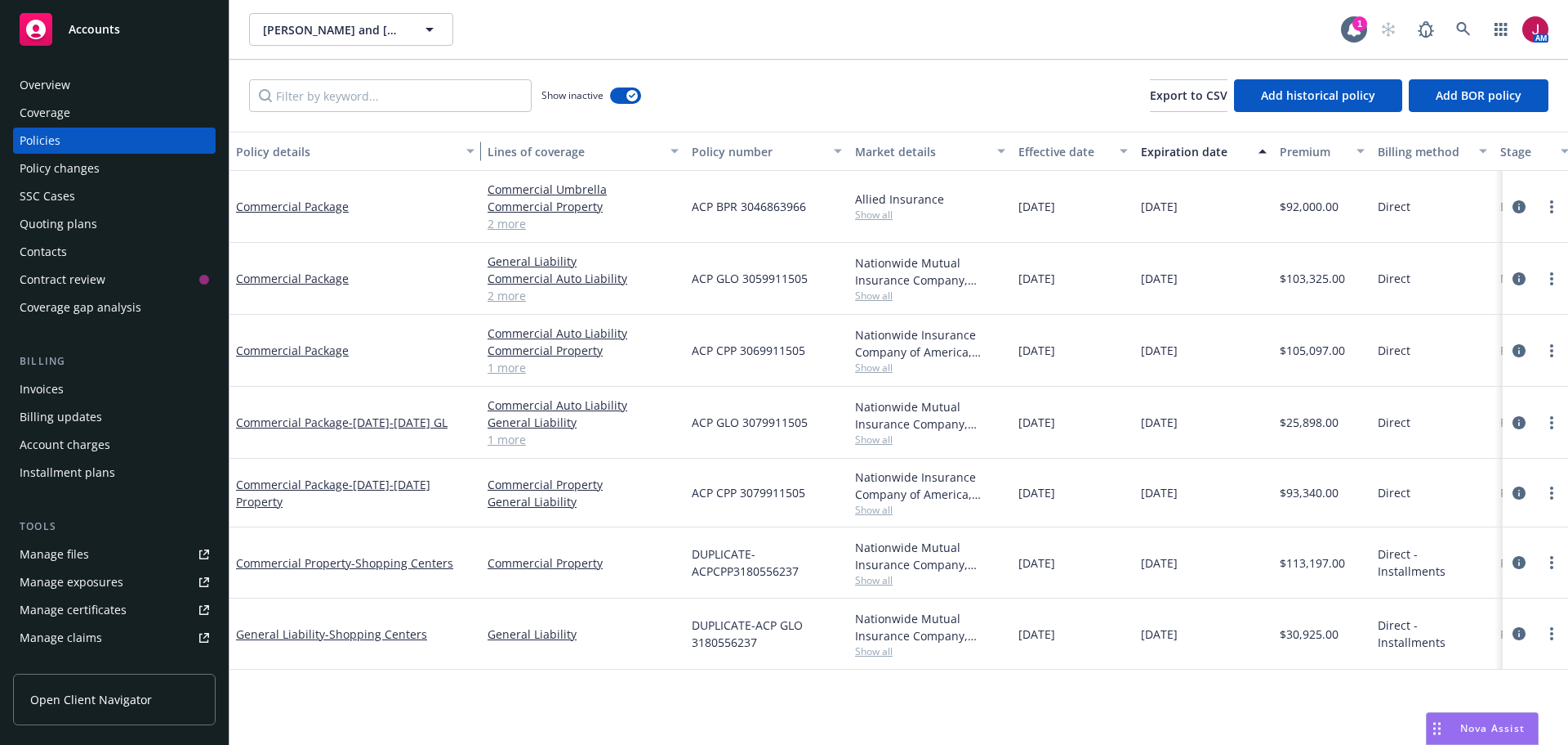
drag, startPoint x: 351, startPoint y: 148, endPoint x: 480, endPoint y: 166, distance: 130.2
click at [480, 166] on button "Policy details" at bounding box center [355, 150] width 252 height 39
click at [1461, 31] on icon at bounding box center [1463, 29] width 14 height 14
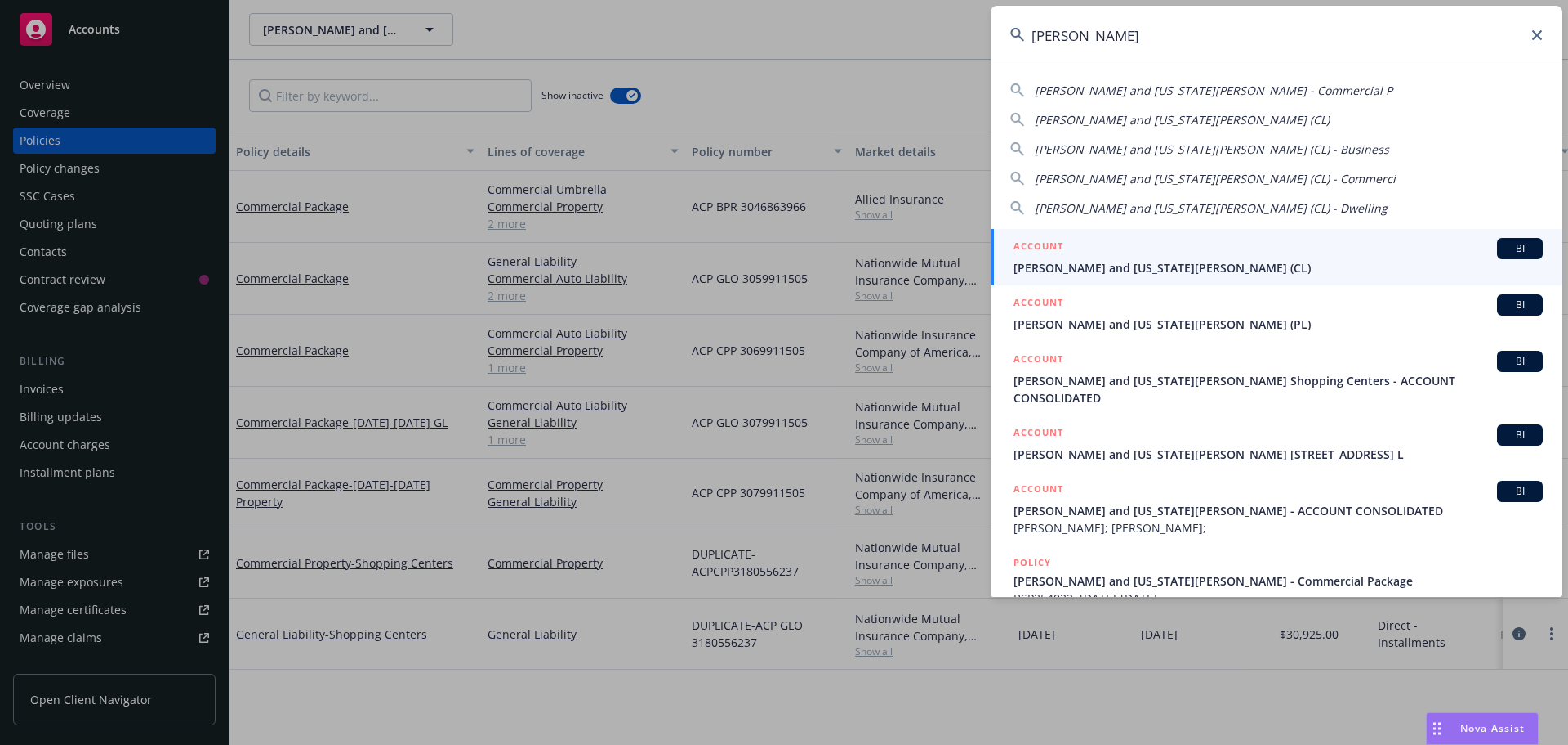
type input "nikiforo"
click at [1416, 270] on span "Nikiforos and Georgia Valaskantjis (CL)" at bounding box center [1278, 267] width 530 height 17
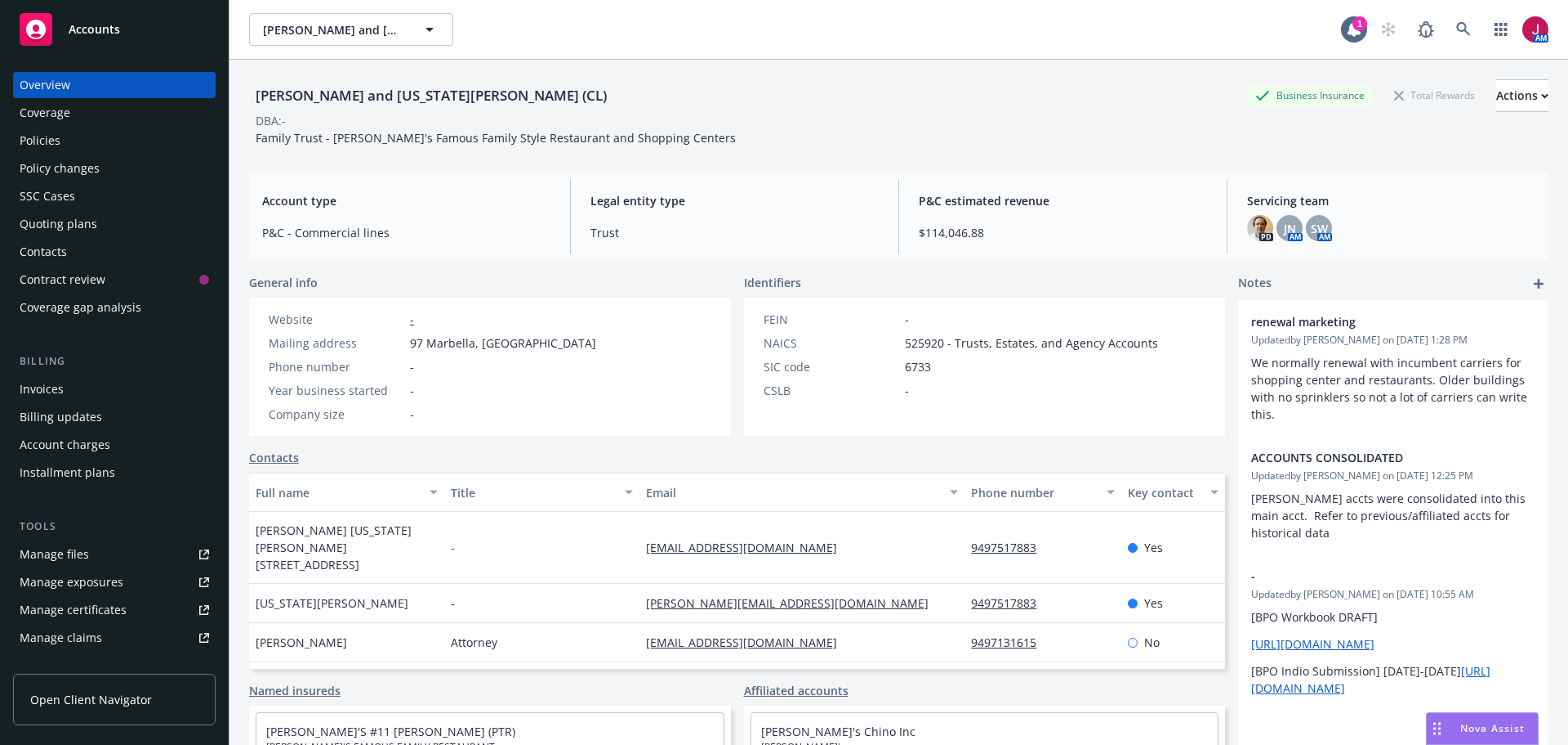
click at [53, 215] on div "Quoting plans" at bounding box center [59, 224] width 78 height 26
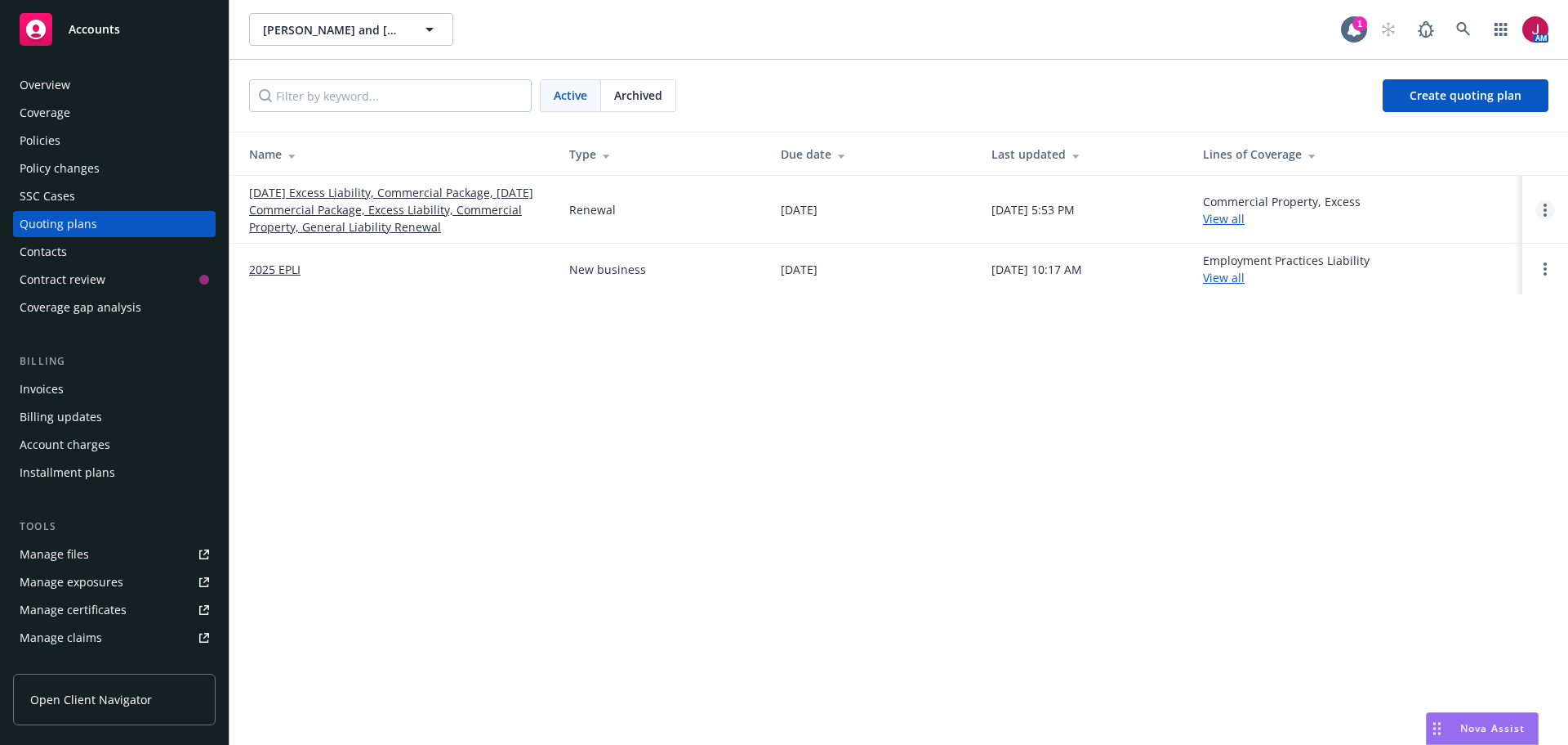
click at [1546, 208] on icon "Open options" at bounding box center [1544, 210] width 3 height 13
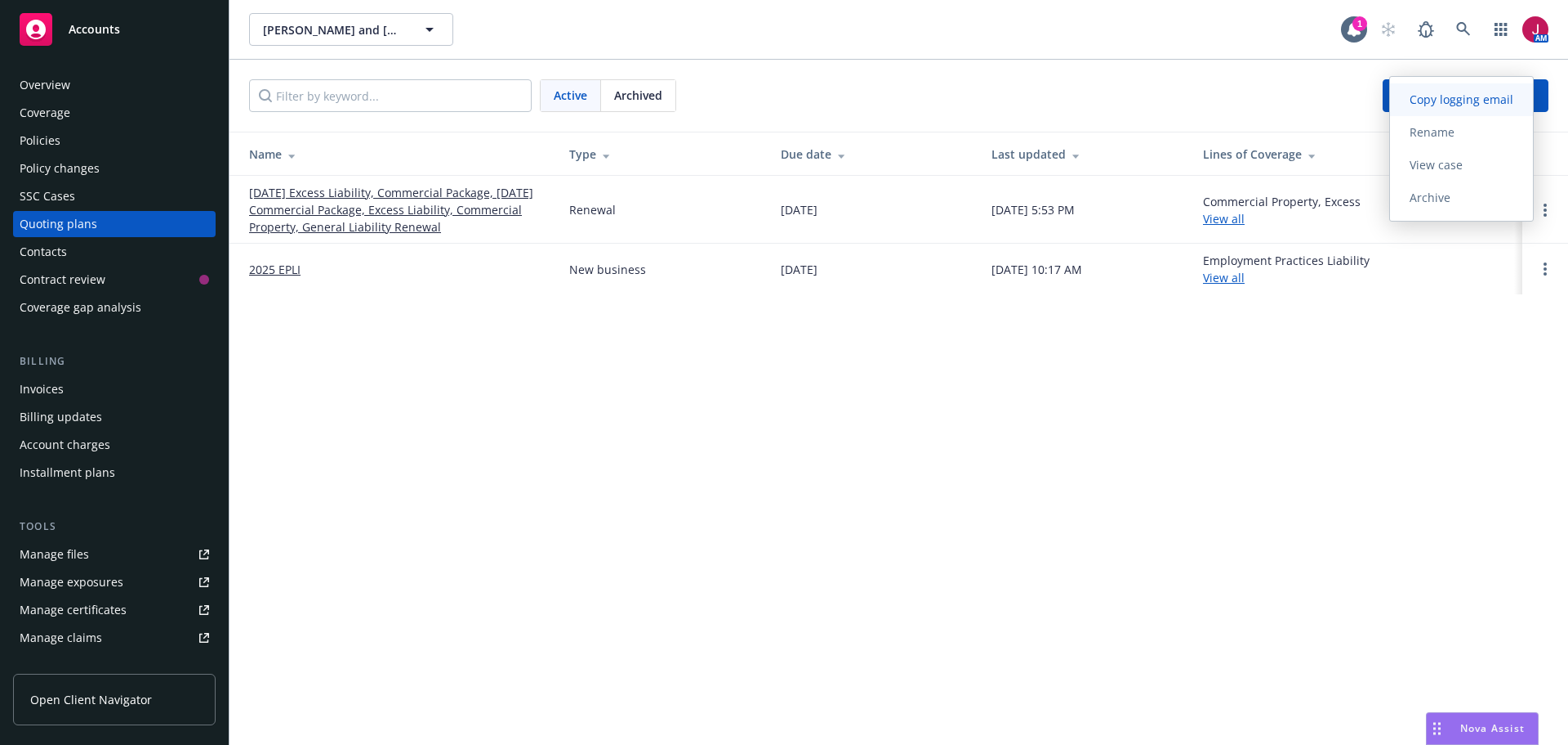
click at [1484, 104] on span "Copy logging email" at bounding box center [1462, 99] width 143 height 15
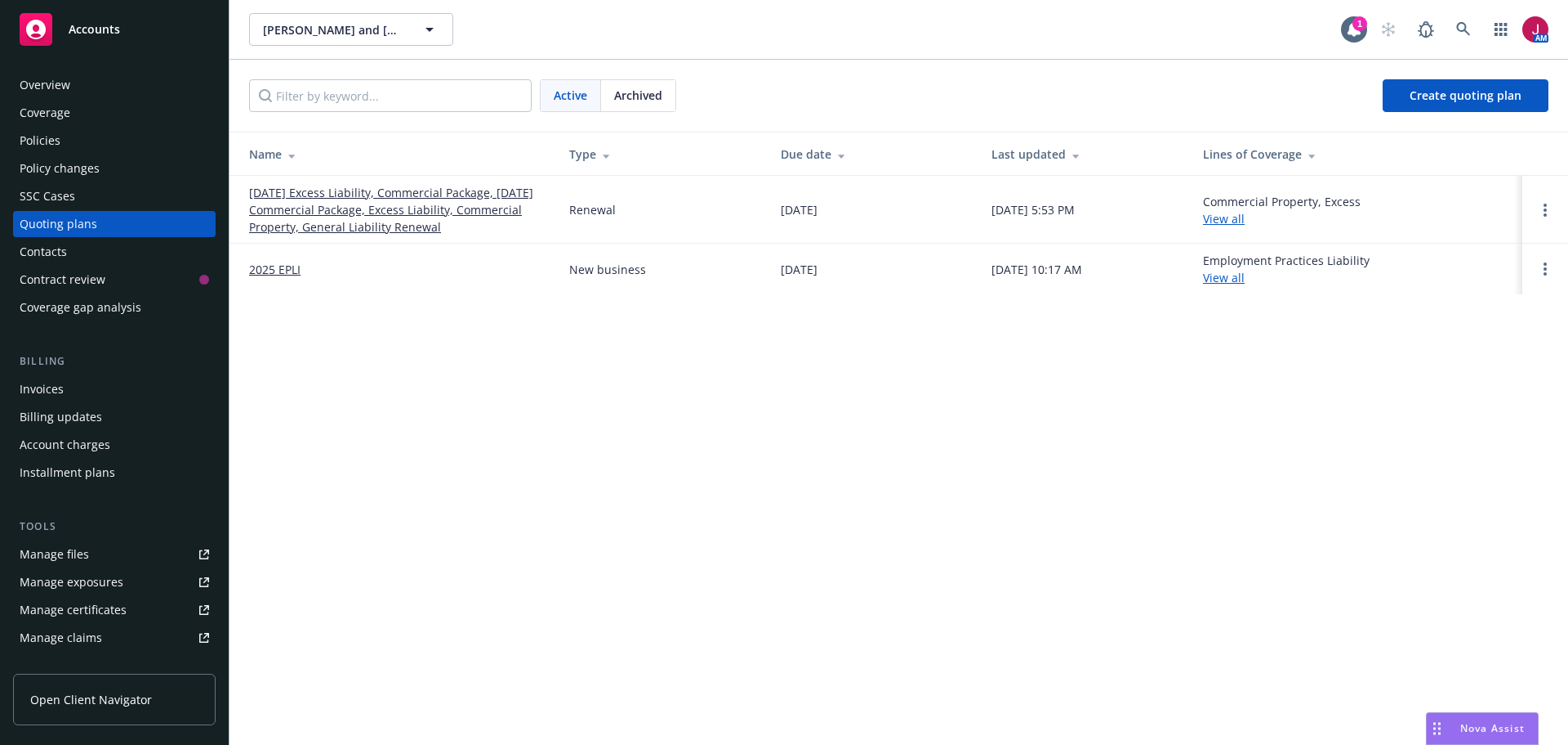
click at [363, 215] on link "10/08/25 Excess Liability, Commercial Package, 10/04/25 Commercial Package, Exc…" at bounding box center [396, 209] width 294 height 51
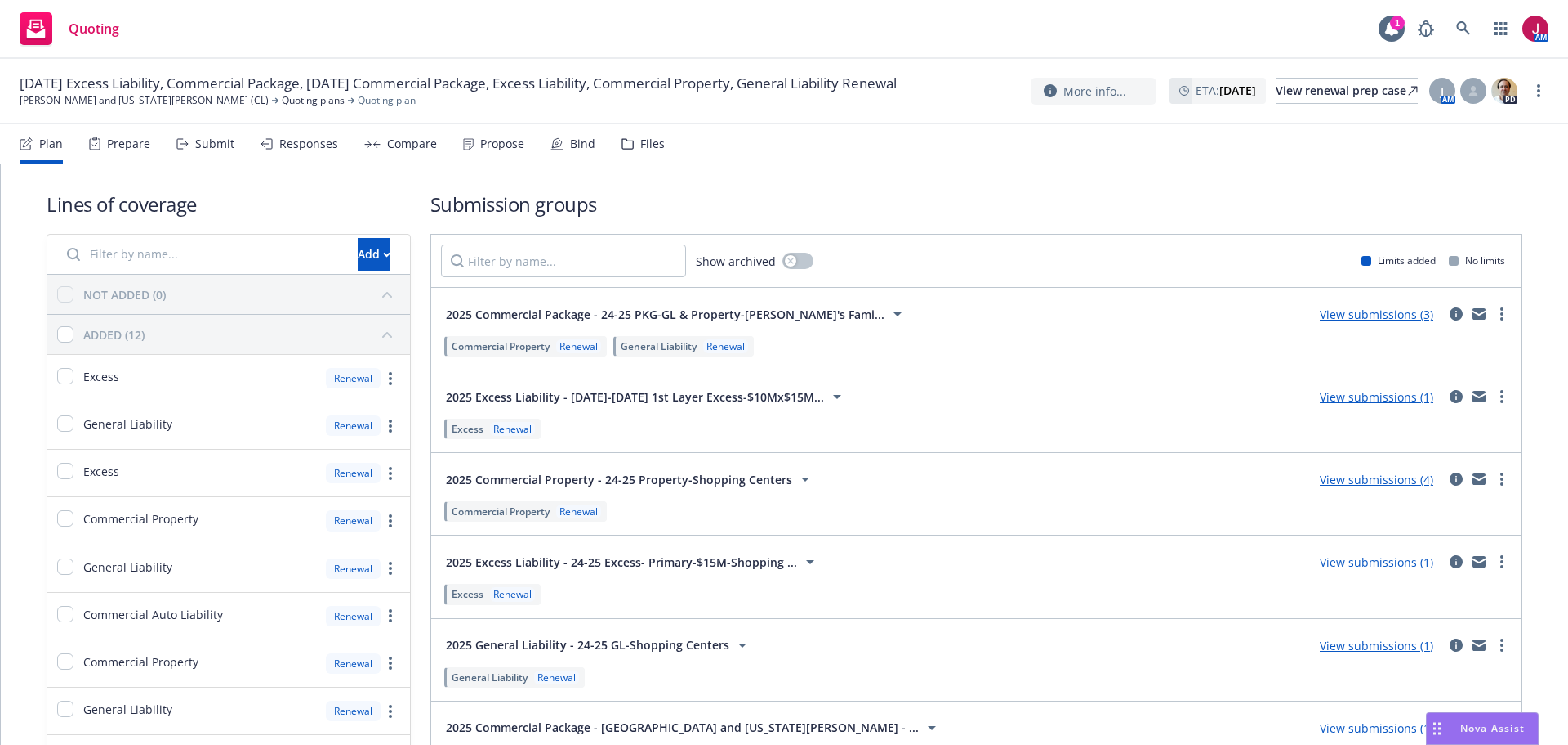
click at [1403, 484] on link "View submissions (4)" at bounding box center [1376, 480] width 113 height 15
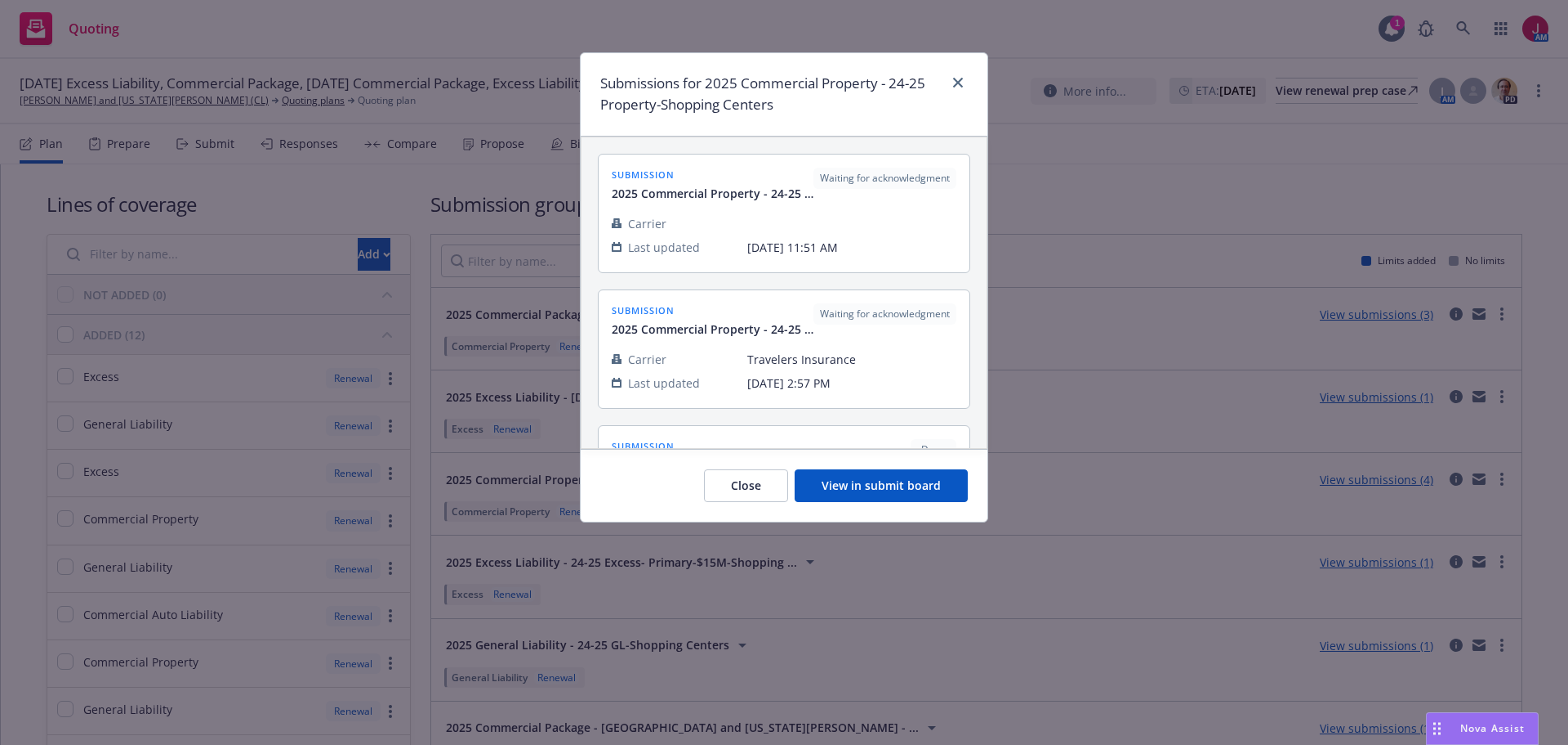
click at [899, 485] on button "View in submit board" at bounding box center [881, 485] width 173 height 32
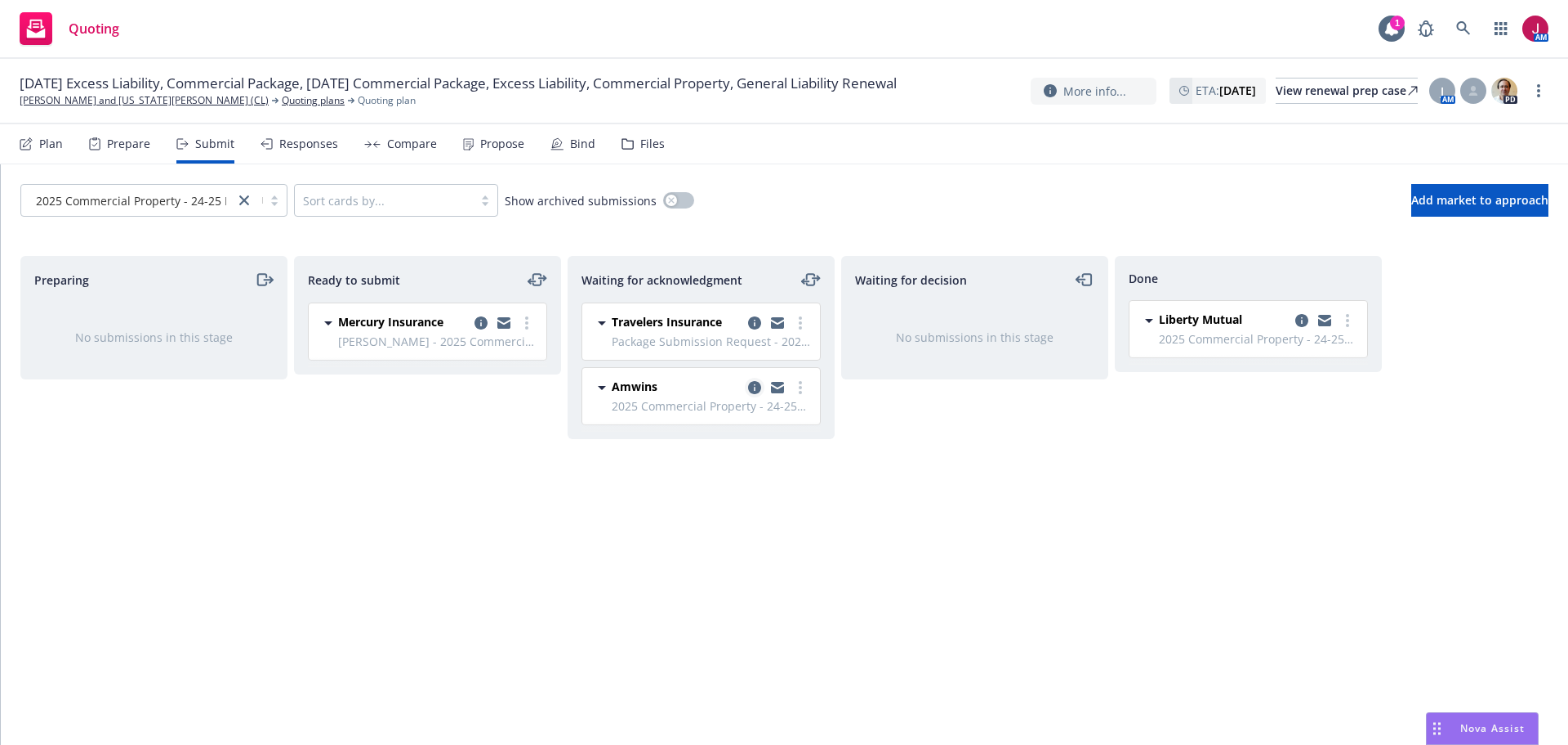
click at [756, 391] on icon "copy logging email" at bounding box center [755, 387] width 13 height 13
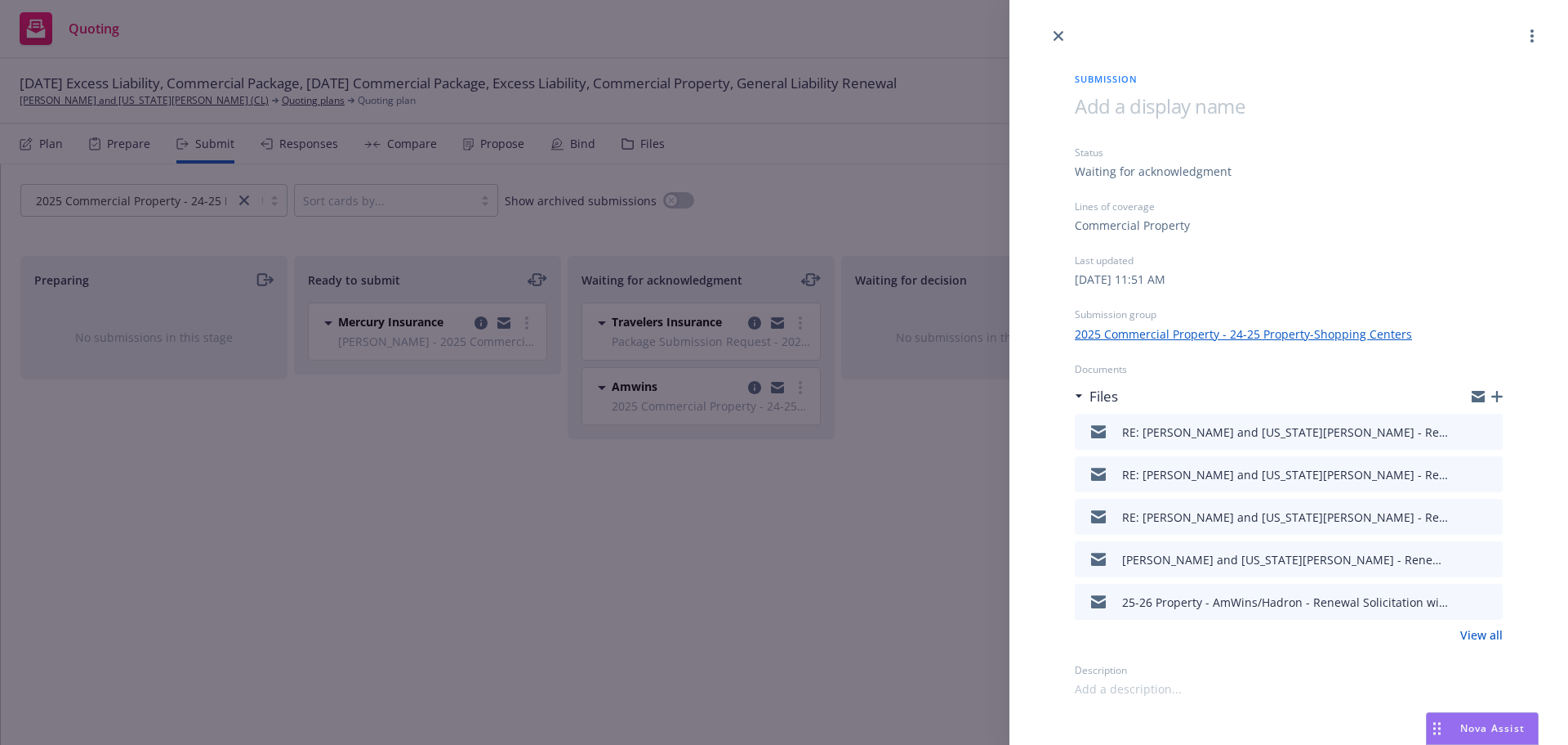
click at [1147, 108] on span at bounding box center [1159, 106] width 170 height 27
click at [1058, 38] on icon "close" at bounding box center [1058, 36] width 10 height 10
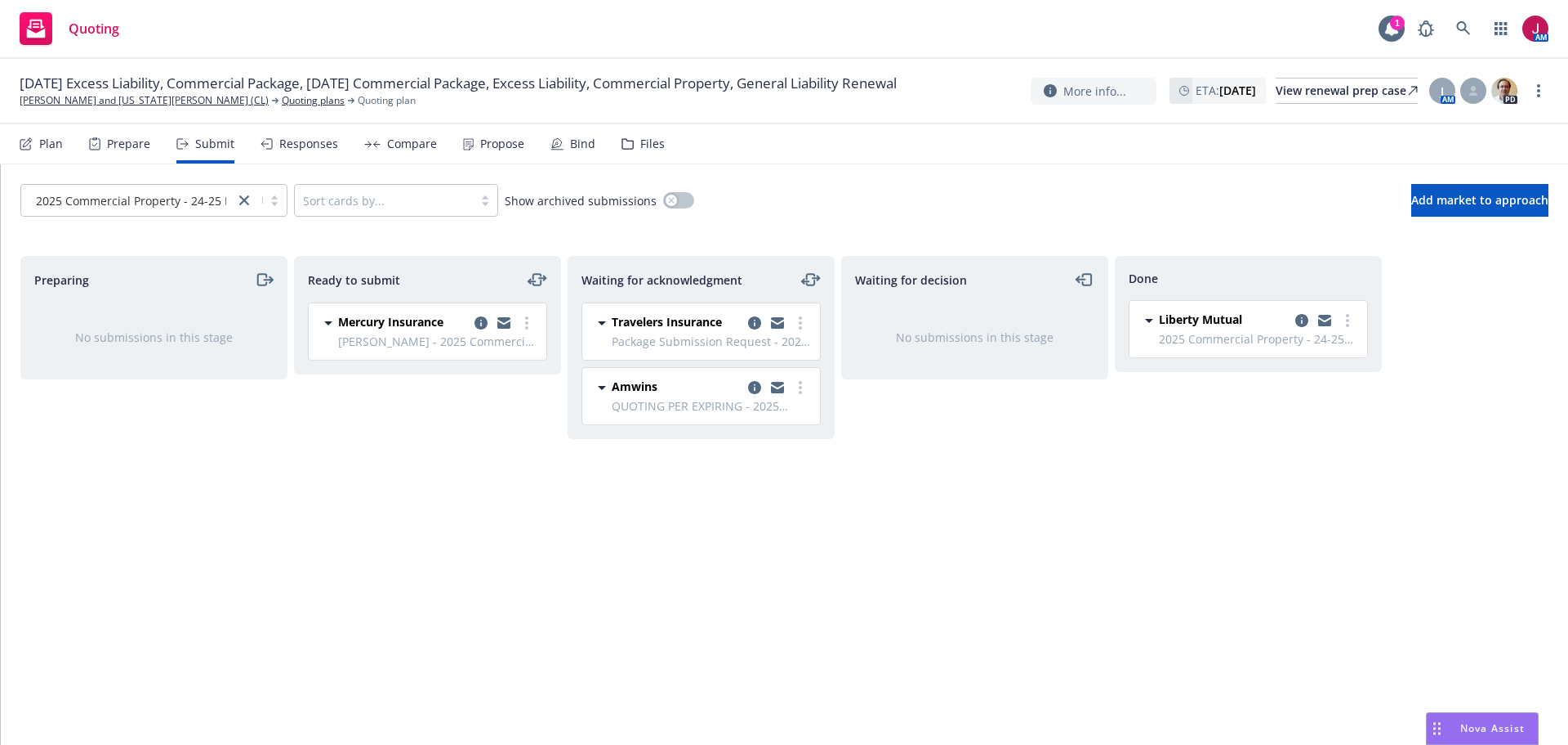
click at [112, 118] on div "10/08/25 Excess Liability, Commercial Package, 10/04/25 Commercial Package, Exc…" at bounding box center [784, 91] width 1568 height 66
click at [117, 108] on link "Nikiforos and Georgia Valaskantjis (CL)" at bounding box center [145, 100] width 249 height 14
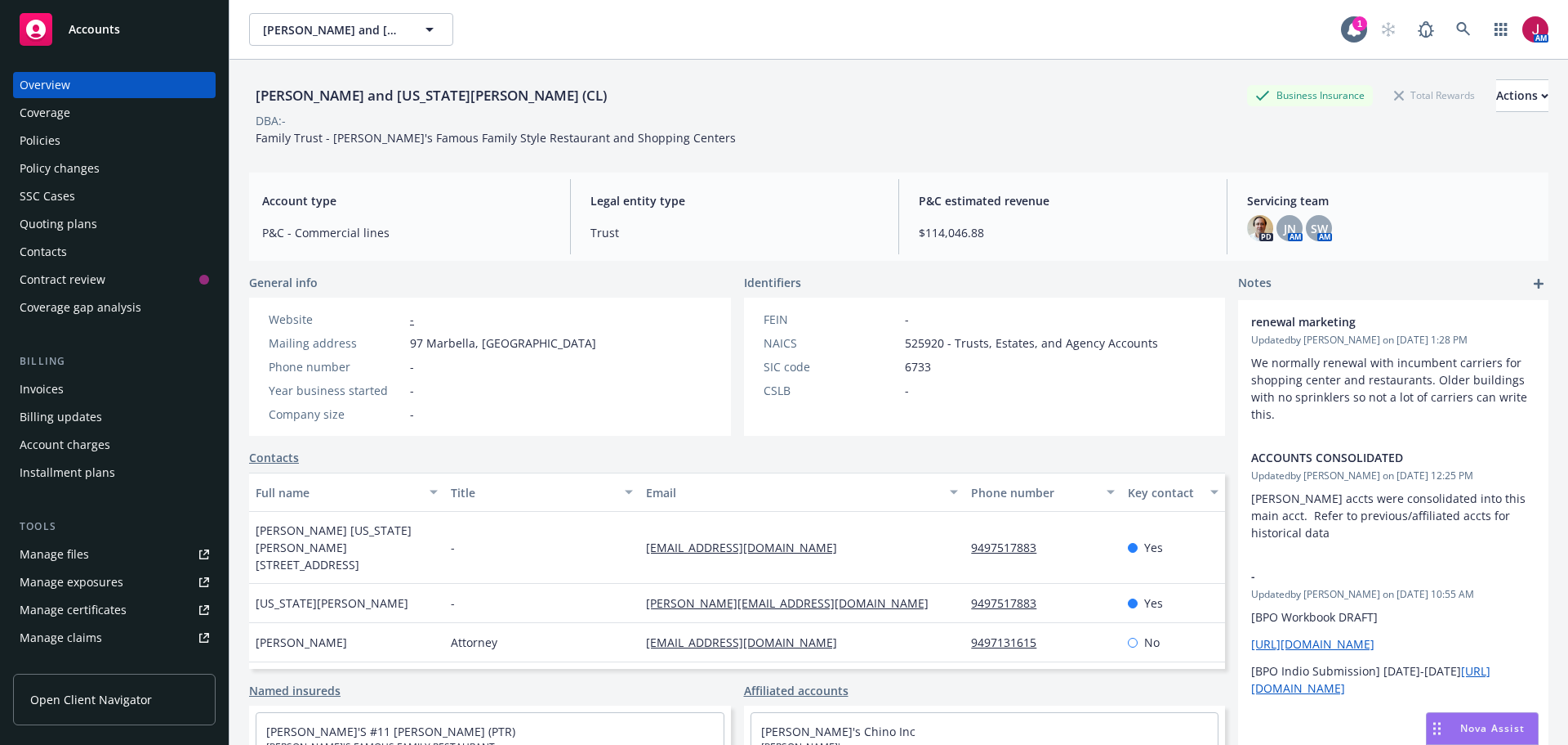
click at [91, 559] on link "Manage files" at bounding box center [114, 554] width 203 height 26
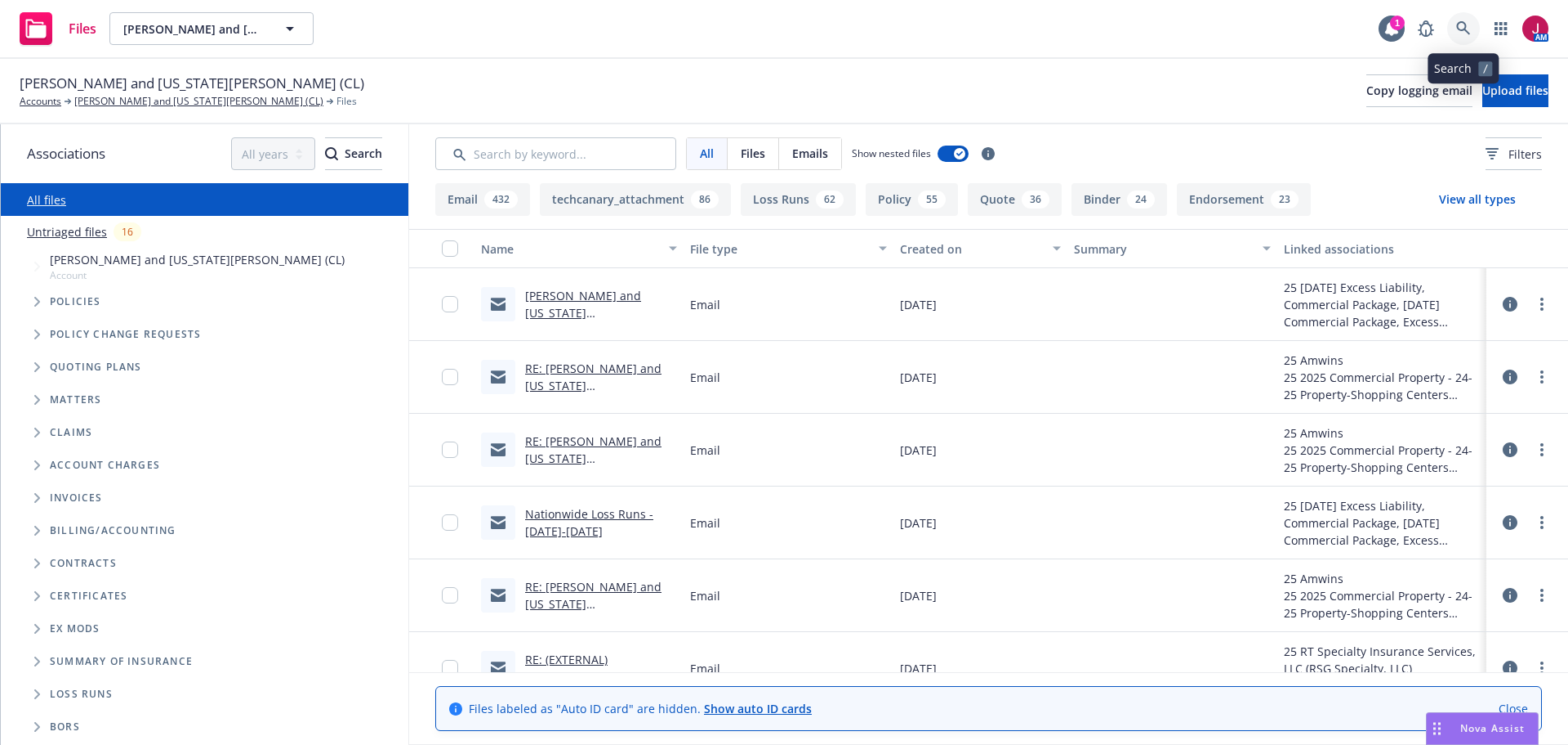
click at [1456, 36] on link at bounding box center [1463, 29] width 32 height 32
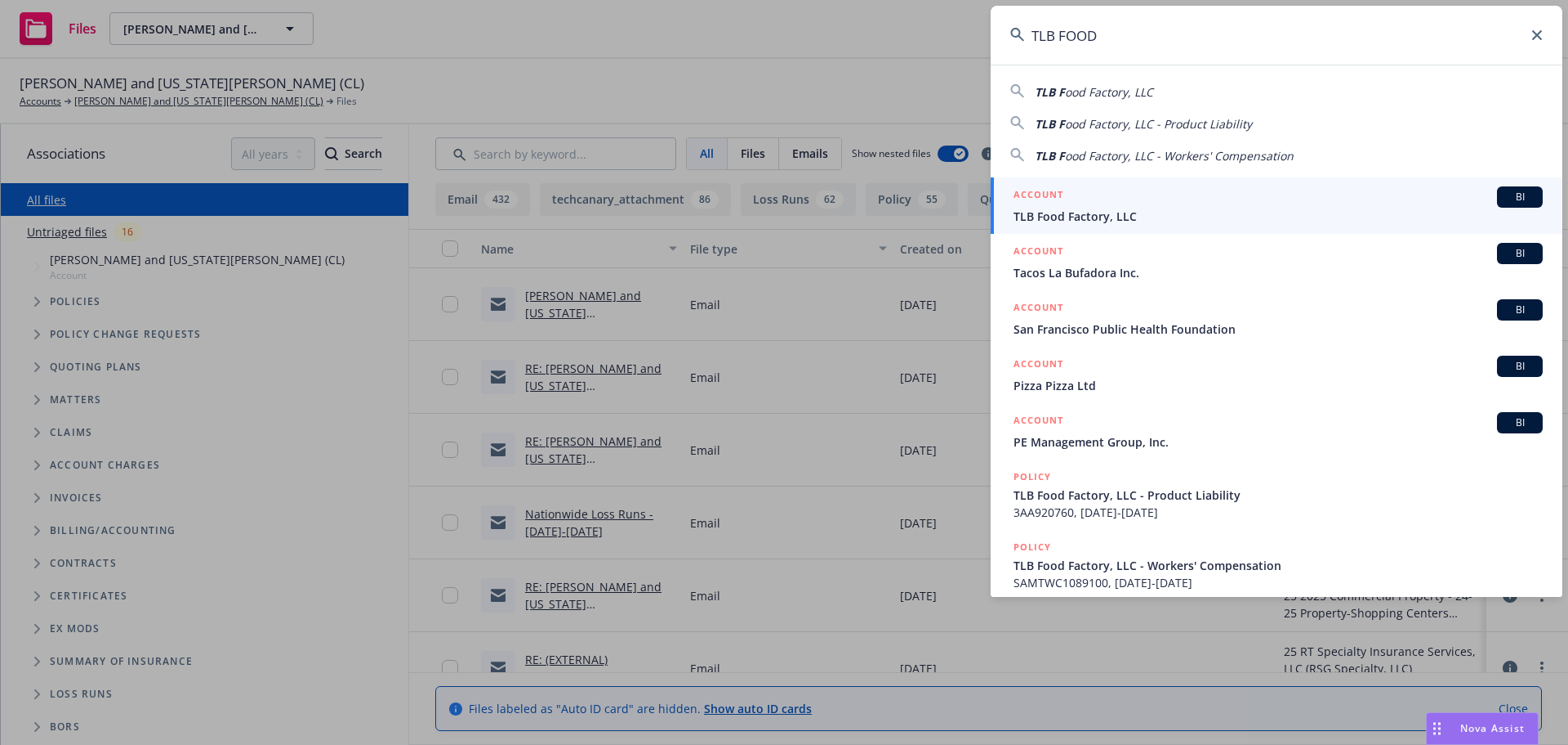
type input "TLB FOOD"
click at [1417, 210] on span "TLB Food Factory, LLC" at bounding box center [1278, 216] width 530 height 17
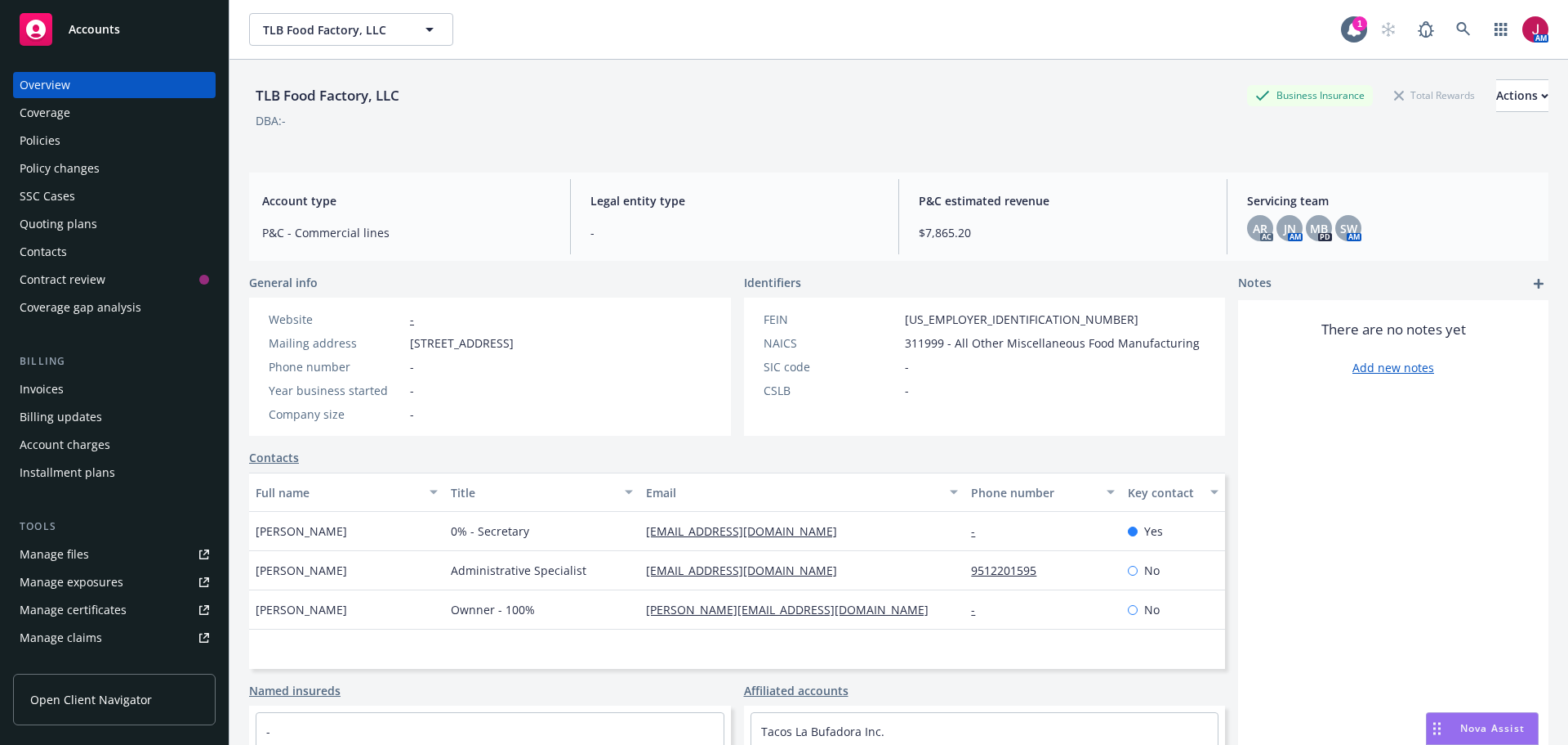
click at [51, 392] on div "Invoices" at bounding box center [42, 388] width 44 height 26
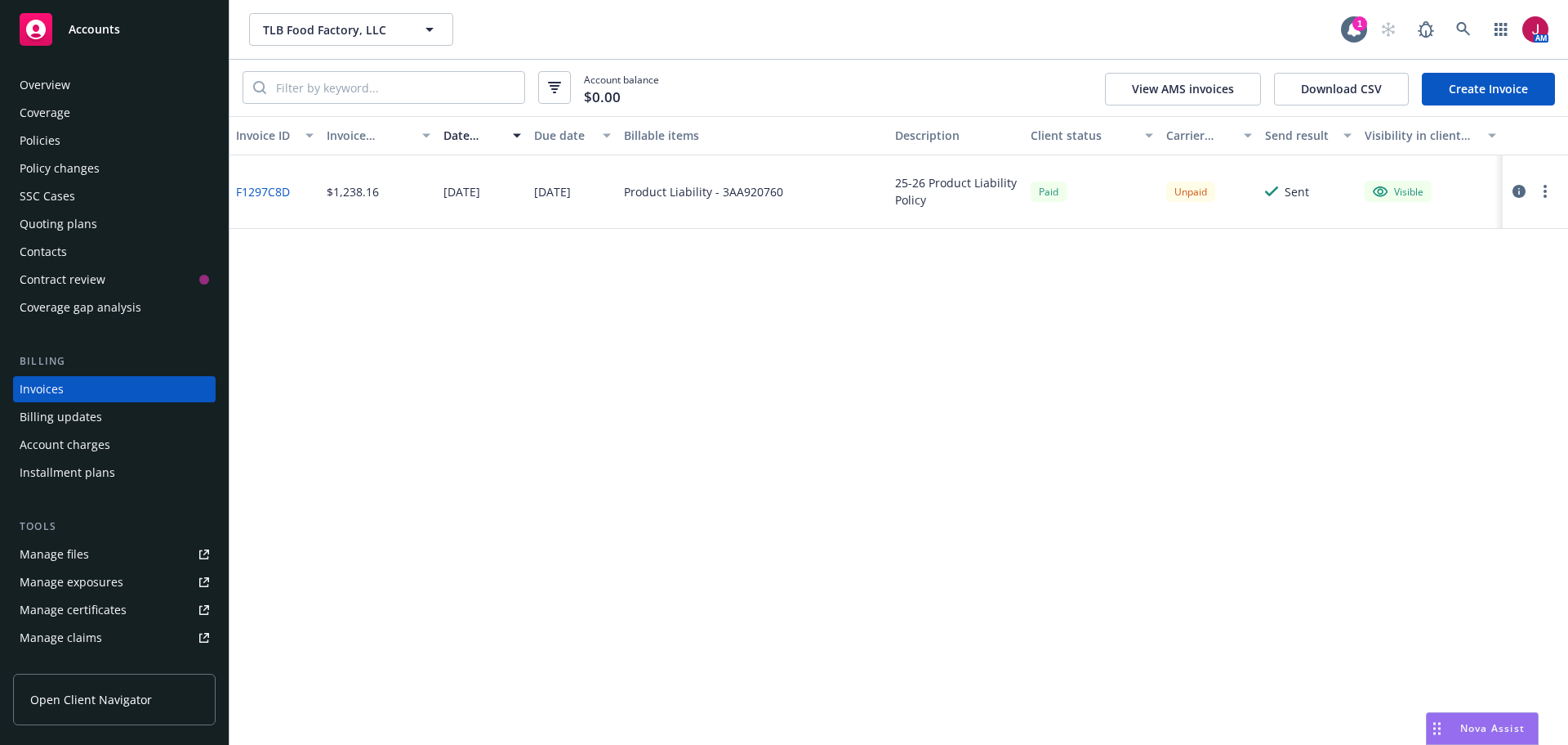
click at [1527, 188] on button "button" at bounding box center [1519, 191] width 20 height 20
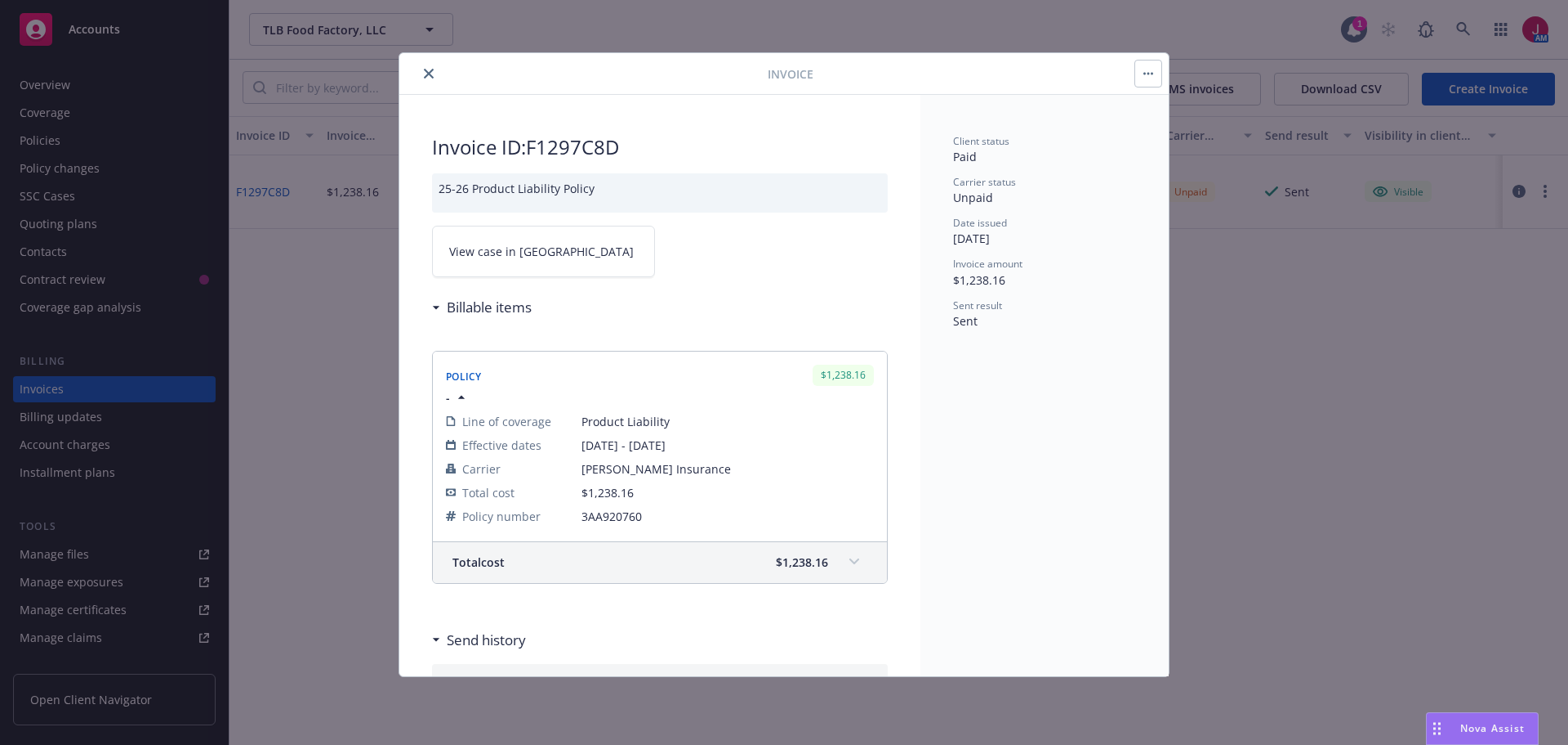
click at [493, 252] on span "View case in SSC" at bounding box center [541, 251] width 184 height 17
click at [432, 72] on icon "close" at bounding box center [429, 73] width 10 height 10
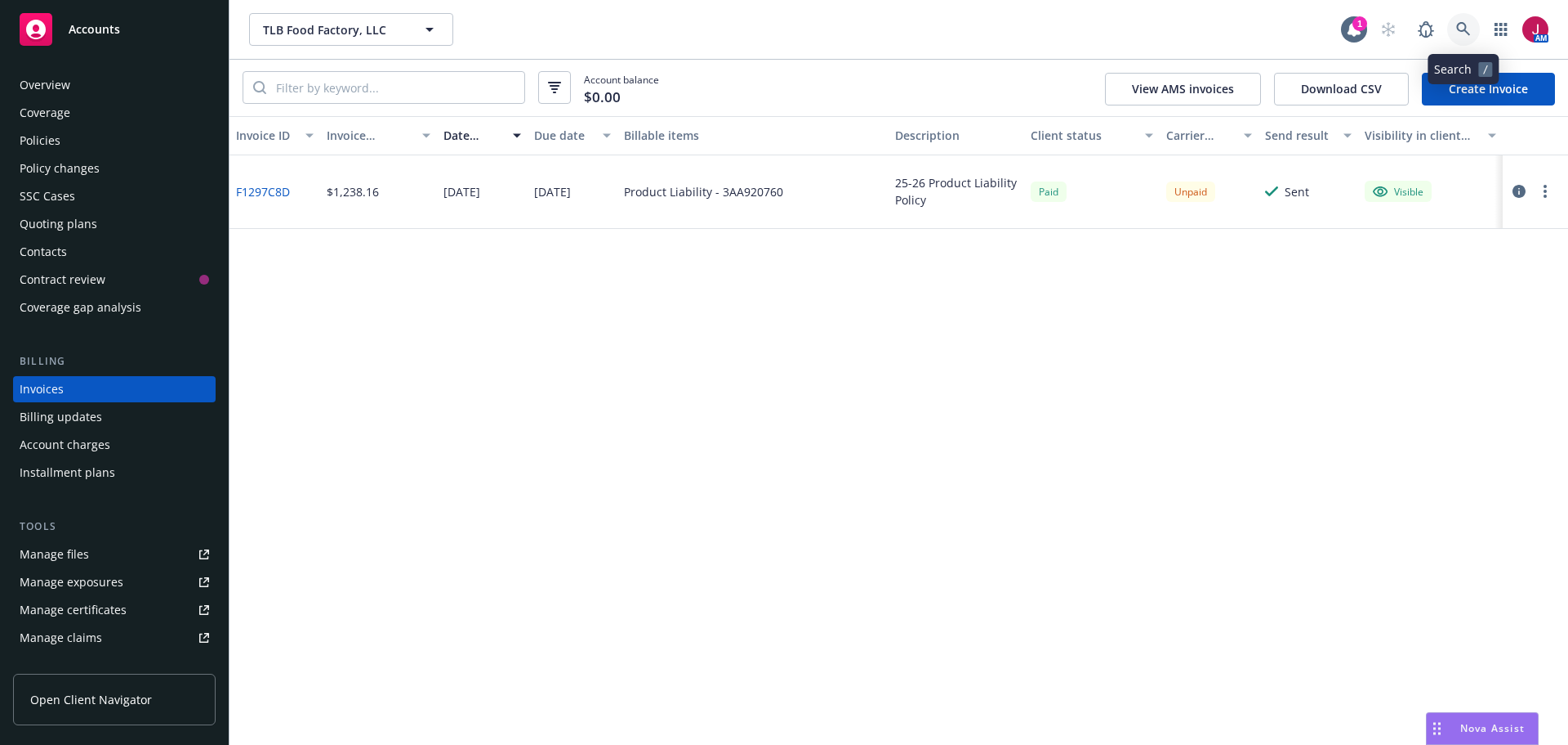
drag, startPoint x: 1467, startPoint y: 20, endPoint x: 1462, endPoint y: 30, distance: 11.2
click at [1462, 30] on link at bounding box center [1463, 29] width 32 height 32
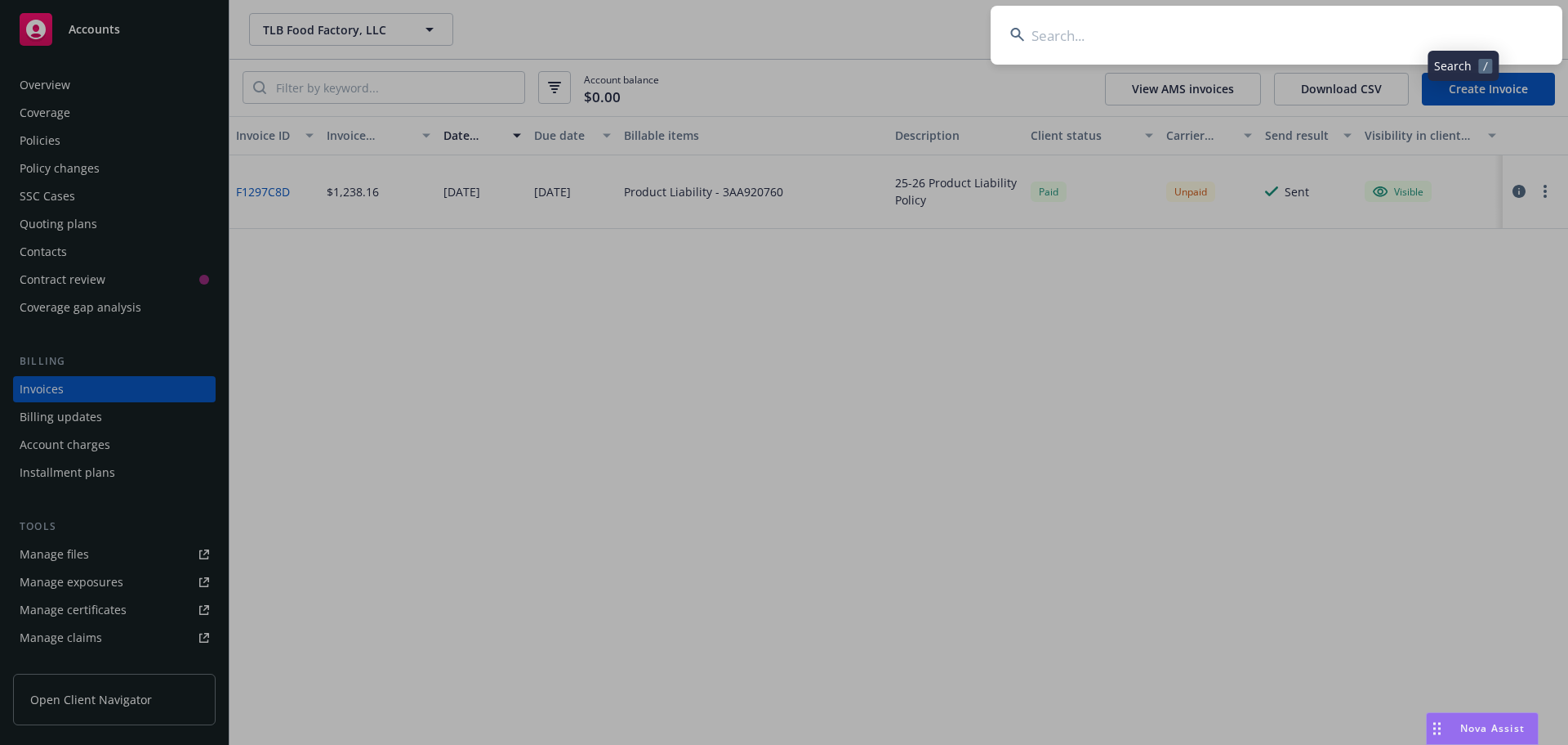
click at [1462, 31] on input at bounding box center [1276, 35] width 571 height 59
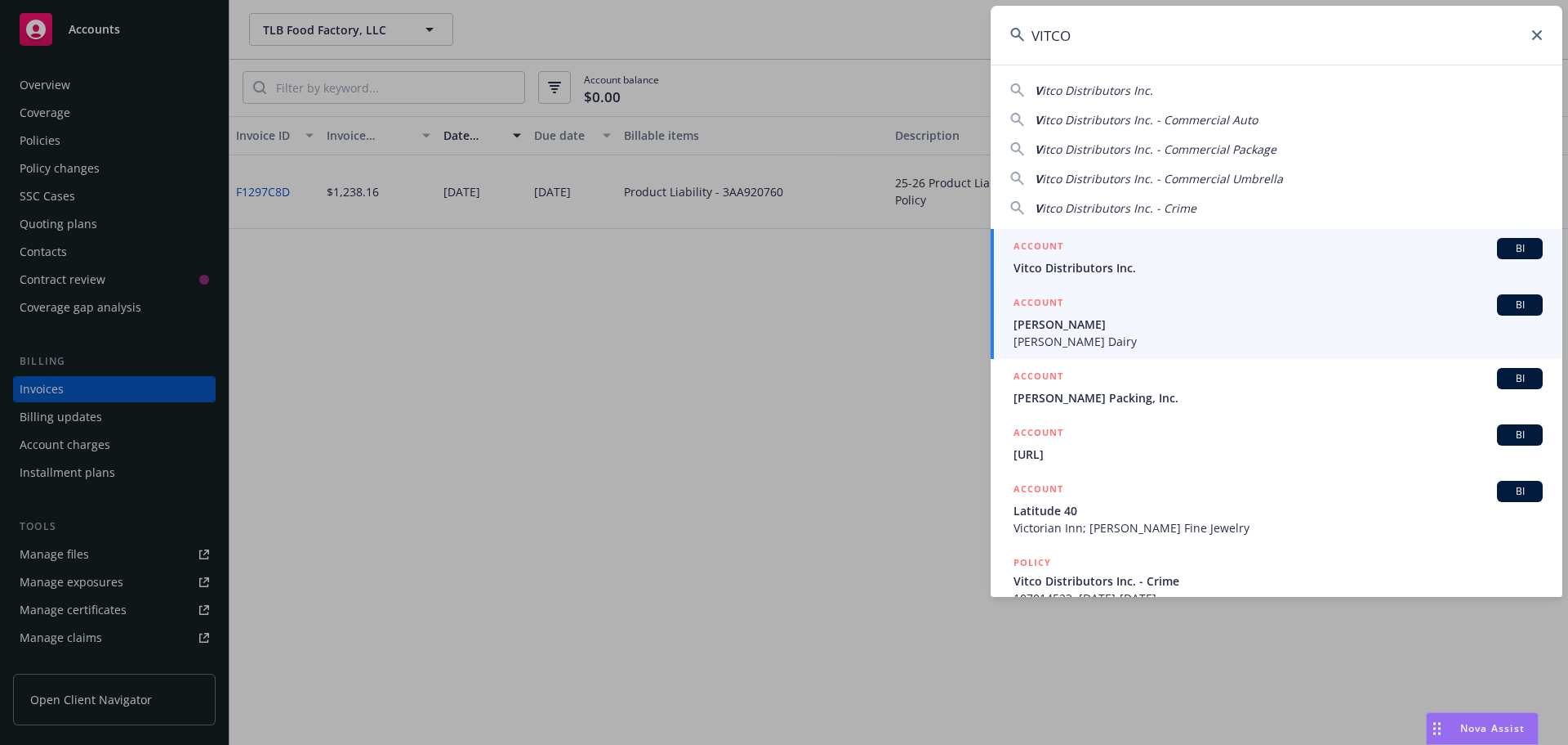
type input "VITCO"
click at [1305, 286] on link "ACCOUNT BI [PERSON_NAME] [PERSON_NAME] Dairy" at bounding box center [1276, 322] width 571 height 73
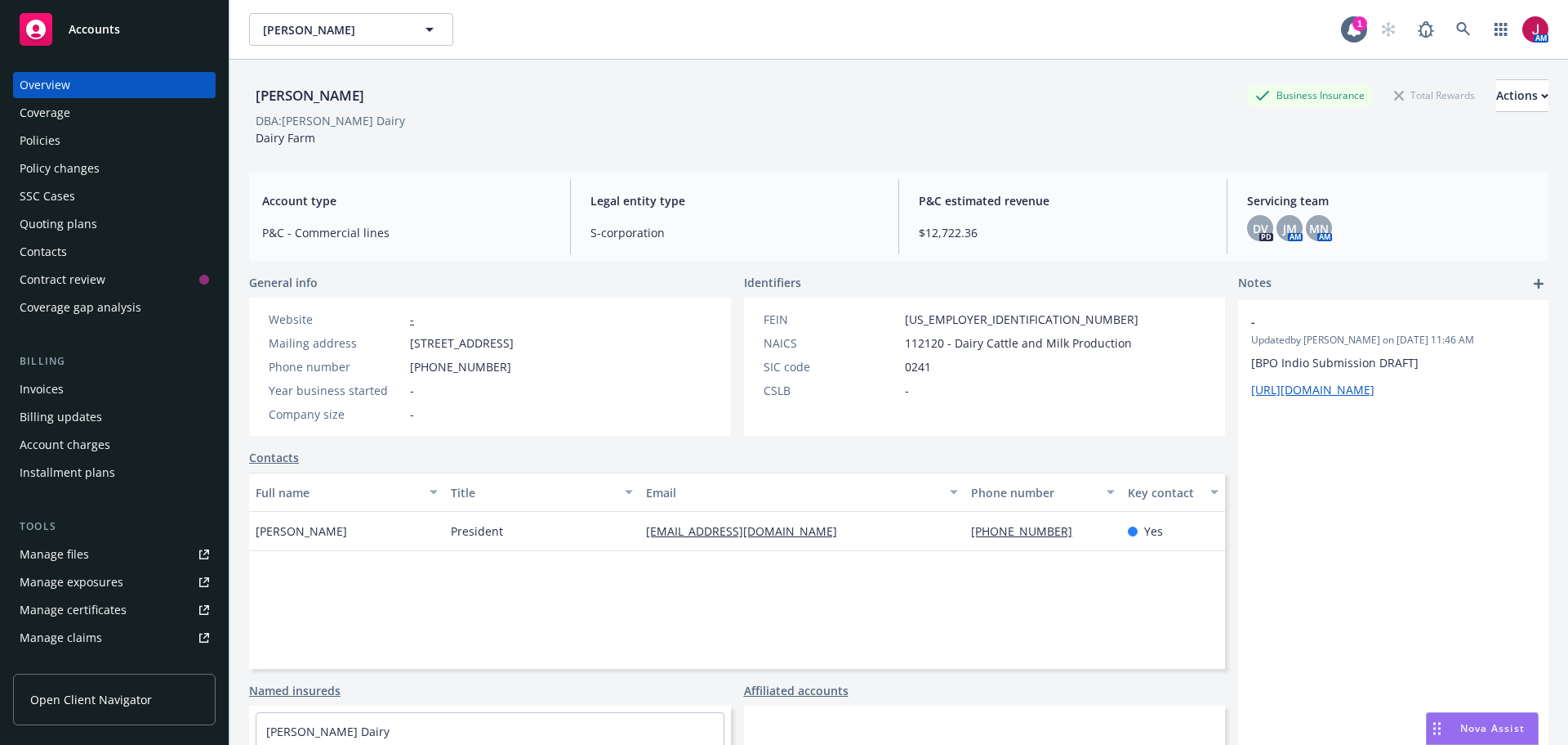
click at [114, 136] on div "Policies" at bounding box center [114, 140] width 189 height 26
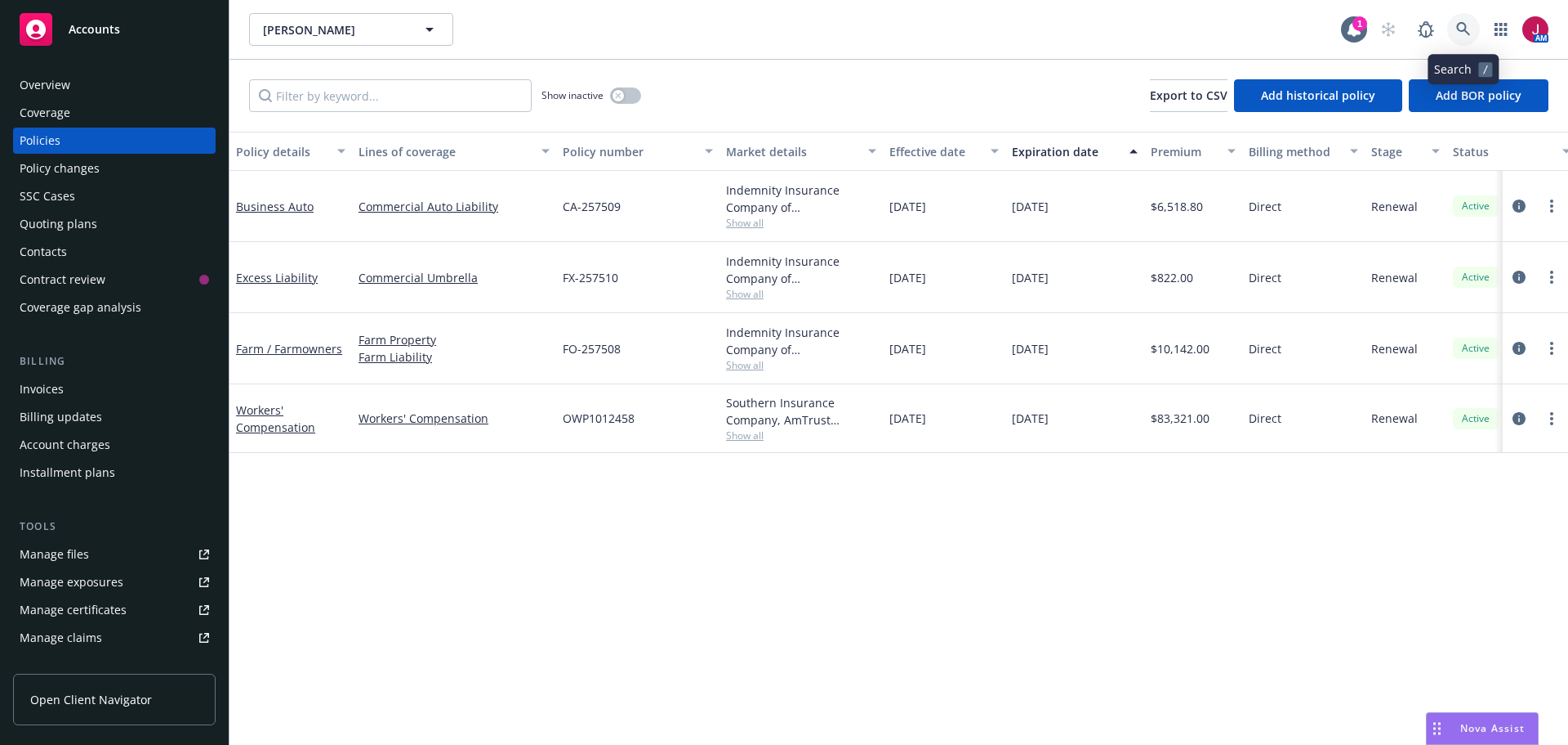
click at [1455, 22] on link at bounding box center [1463, 29] width 32 height 32
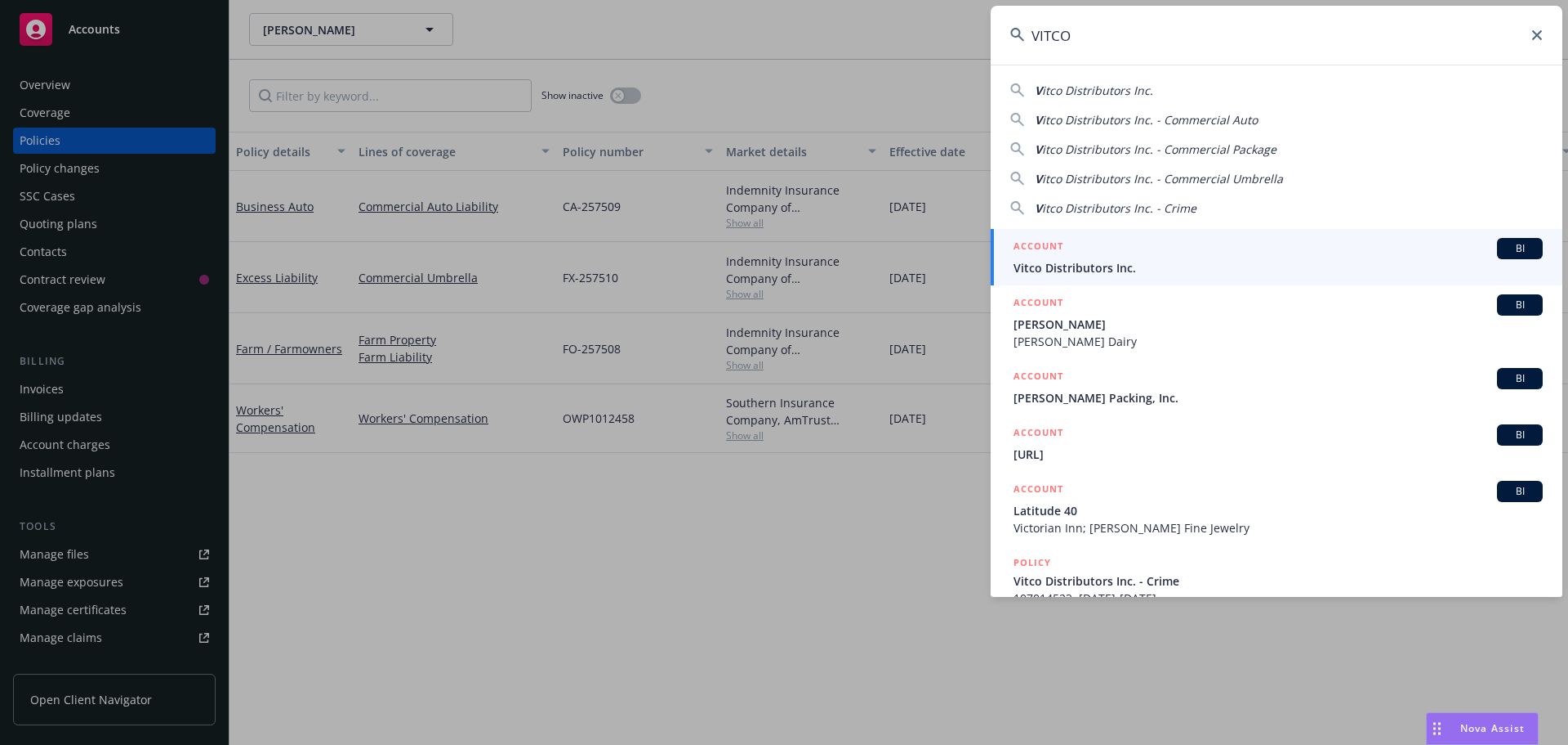
type input "VITCO"
click at [1306, 229] on link "ACCOUNT BI Vitco Distributors Inc." at bounding box center [1276, 257] width 571 height 56
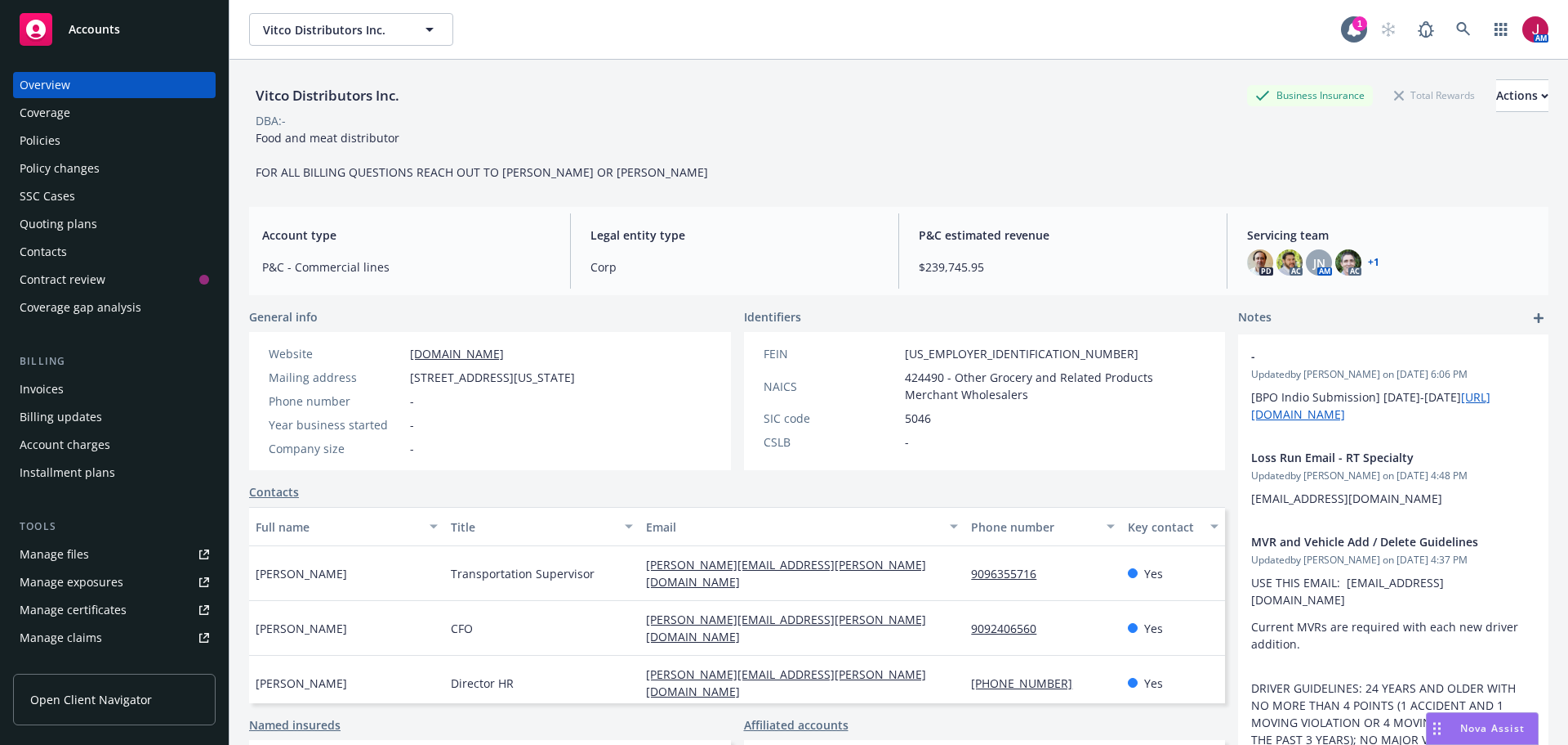
click at [67, 149] on div "Policies" at bounding box center [114, 140] width 189 height 26
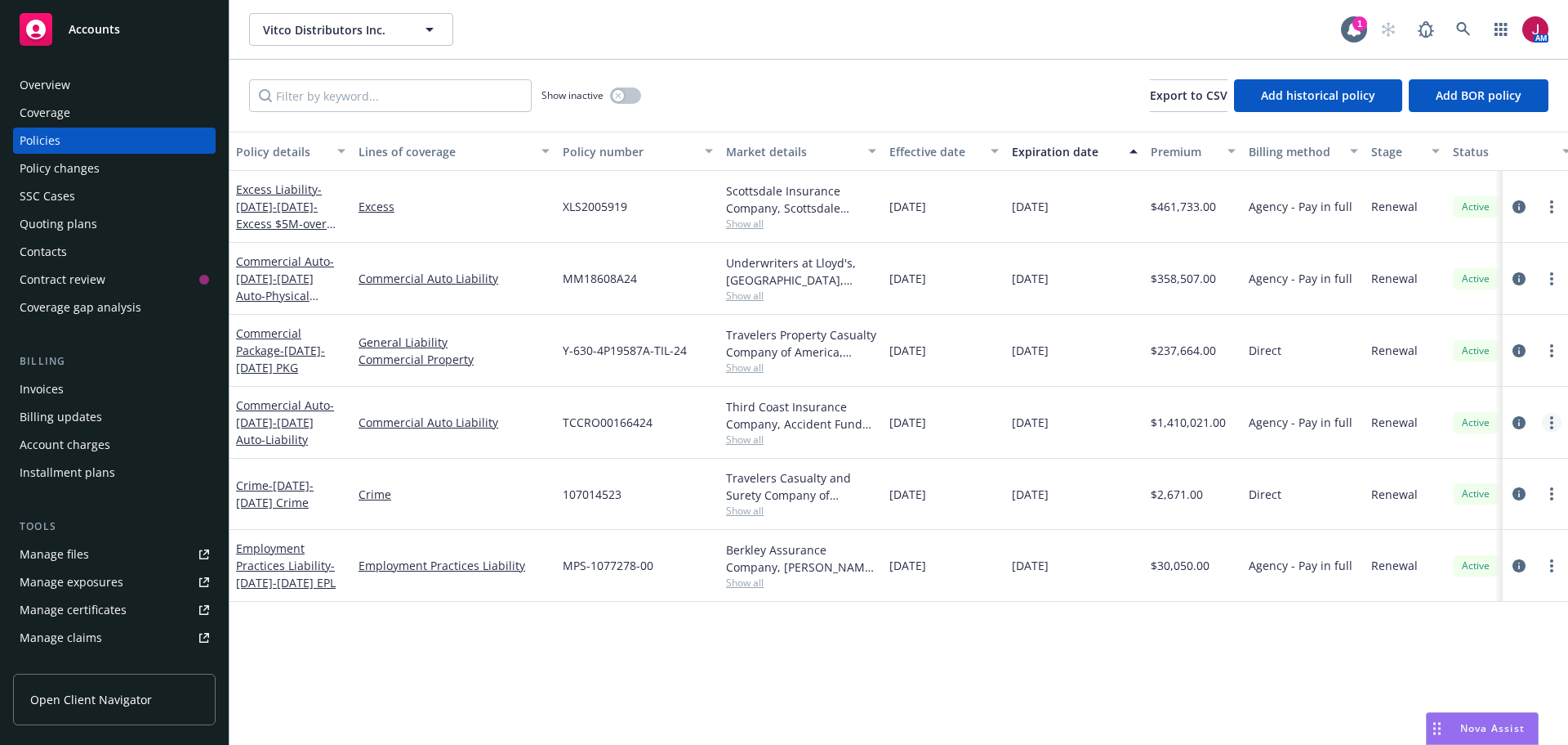
click at [1549, 425] on link "more" at bounding box center [1552, 422] width 20 height 20
click at [1492, 657] on link "Copy logging email" at bounding box center [1465, 652] width 192 height 32
